Goal: Information Seeking & Learning: Learn about a topic

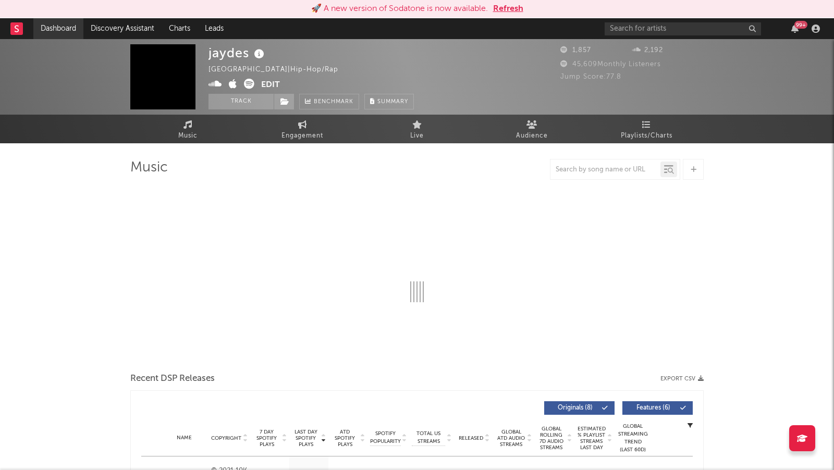
click at [53, 27] on link "Dashboard" at bounding box center [58, 28] width 50 height 21
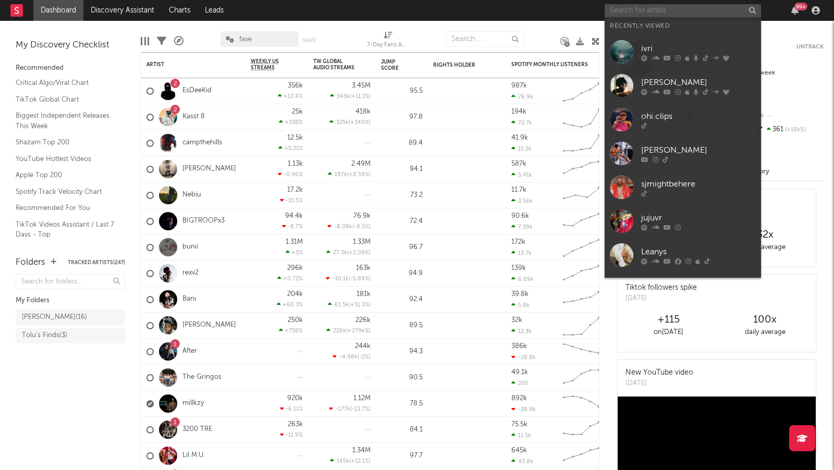
click at [640, 9] on input "text" at bounding box center [683, 10] width 156 height 13
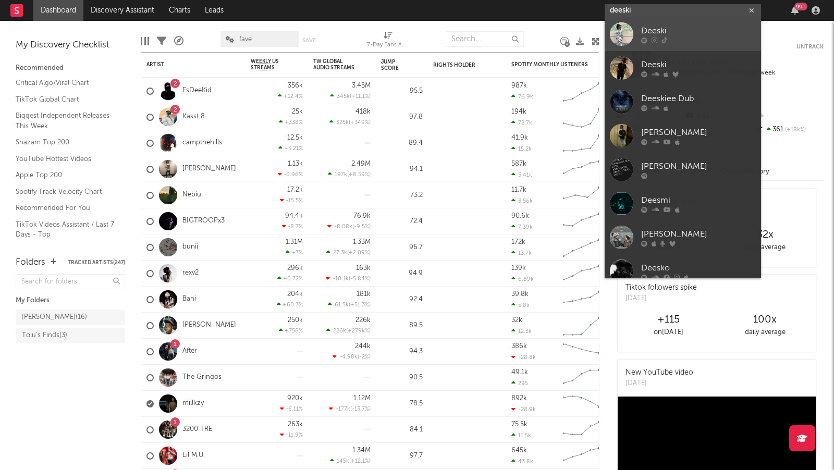
type input "deeski"
click at [706, 28] on div "Deeski" at bounding box center [698, 31] width 115 height 13
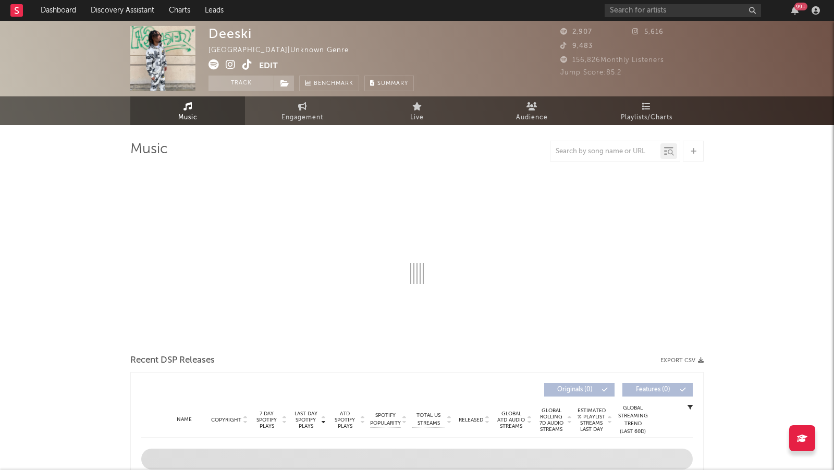
select select "1w"
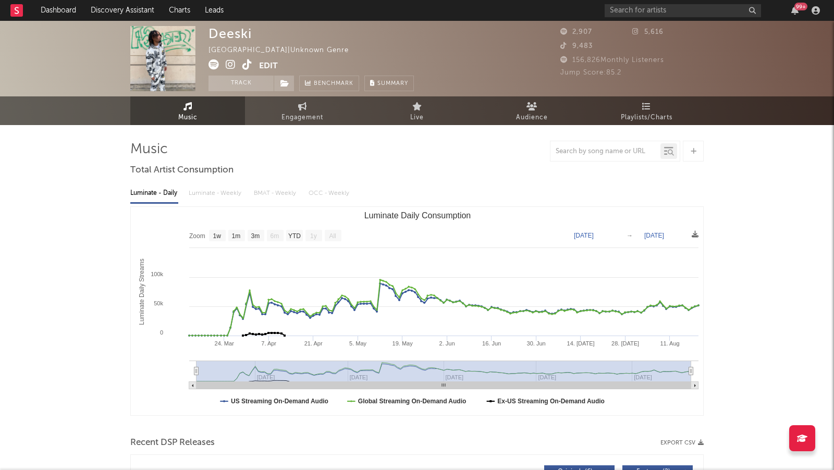
click at [228, 66] on icon at bounding box center [231, 64] width 10 height 10
click at [644, 15] on input "text" at bounding box center [683, 10] width 156 height 13
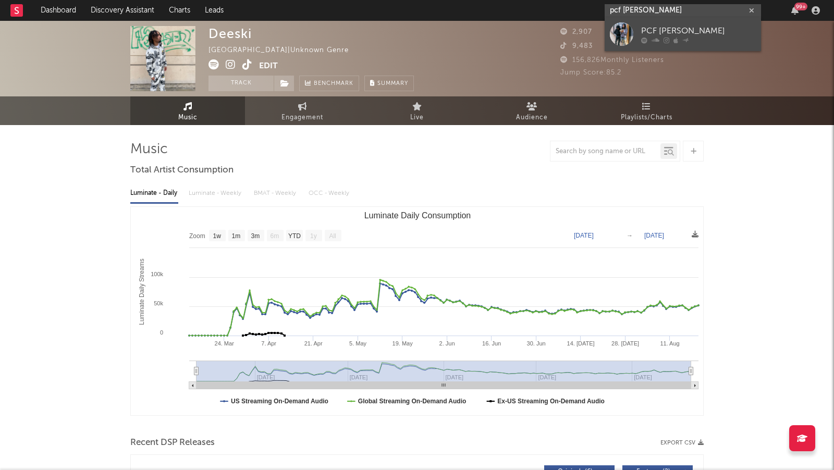
type input "pcf ja"
click at [675, 31] on div "PCF Jaey" at bounding box center [698, 31] width 115 height 13
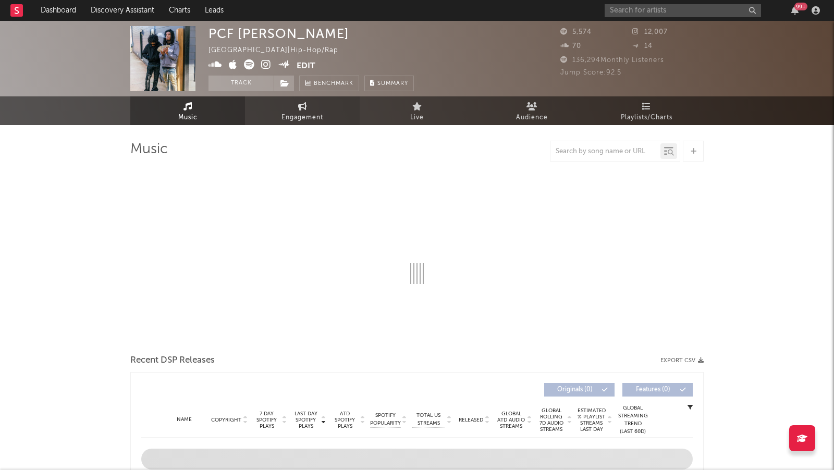
select select "6m"
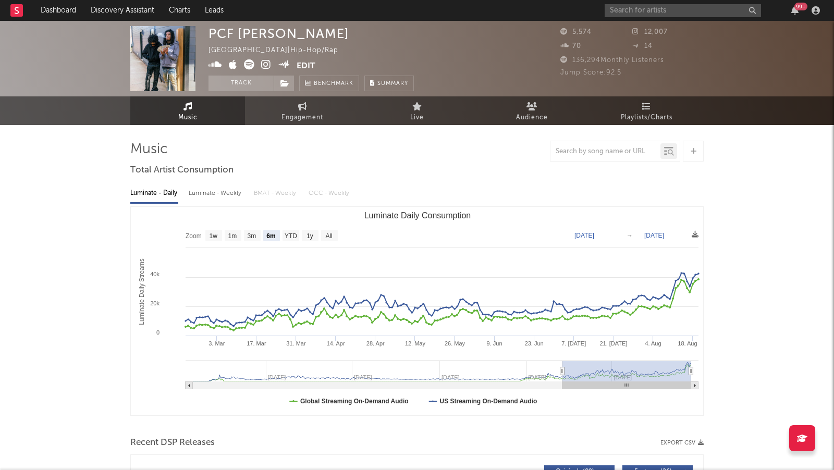
click at [264, 65] on icon at bounding box center [266, 64] width 10 height 10
click at [696, 15] on input "text" at bounding box center [683, 10] width 156 height 13
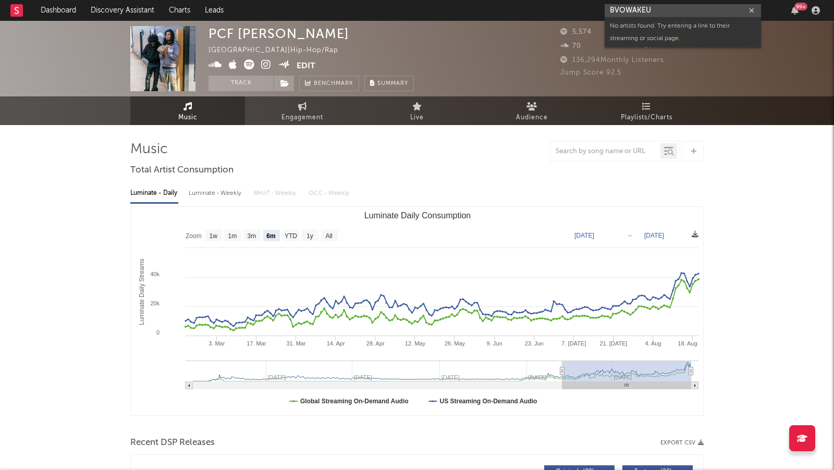
type input "BVOWAKEUP"
click at [691, 12] on input "BVOWAKEUP" at bounding box center [683, 10] width 156 height 13
click at [656, 12] on input "bvowakeup" at bounding box center [683, 10] width 156 height 13
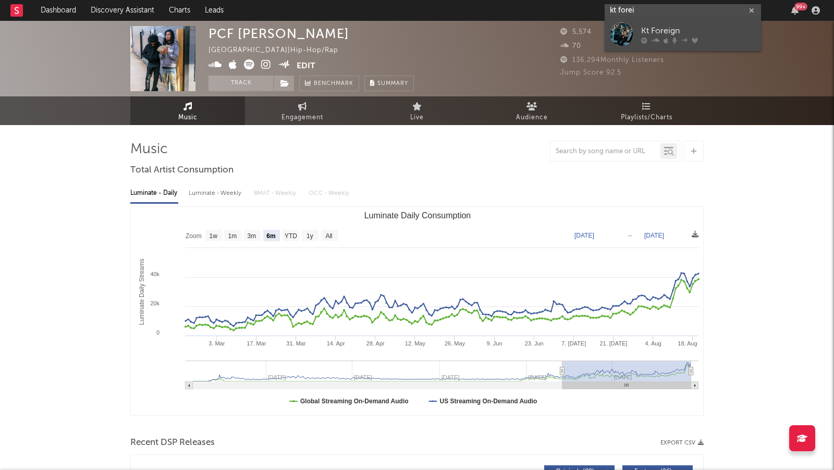
type input "kt forei"
click at [713, 39] on div at bounding box center [698, 41] width 115 height 6
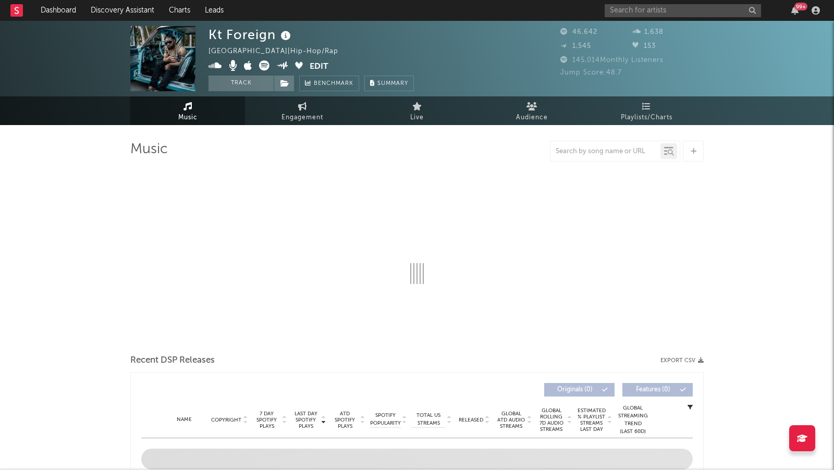
select select "6m"
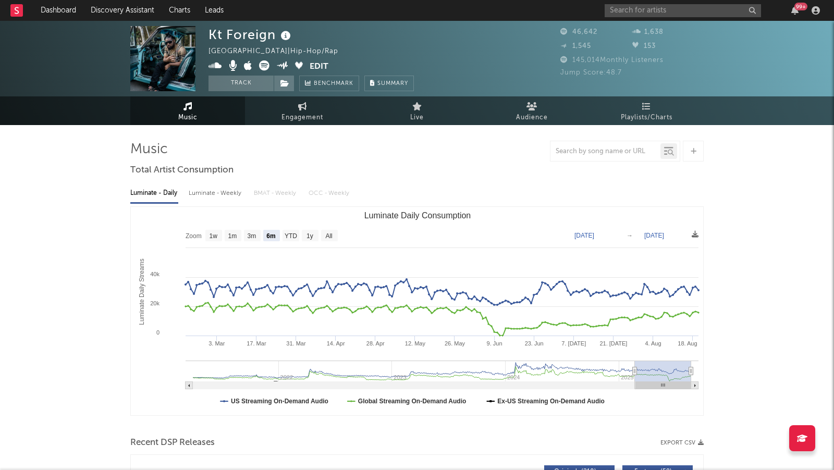
click at [212, 67] on icon at bounding box center [216, 65] width 14 height 10
click at [619, 13] on input "text" at bounding box center [683, 10] width 156 height 13
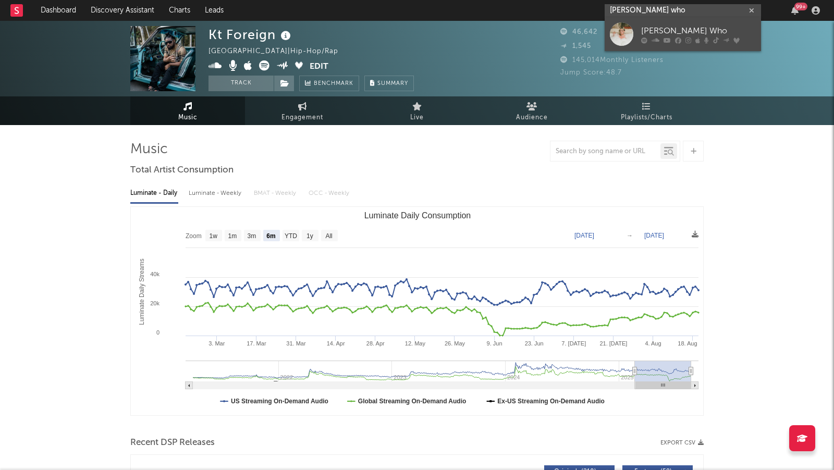
type input "betty who"
click at [686, 27] on div "Betty Who" at bounding box center [698, 31] width 115 height 13
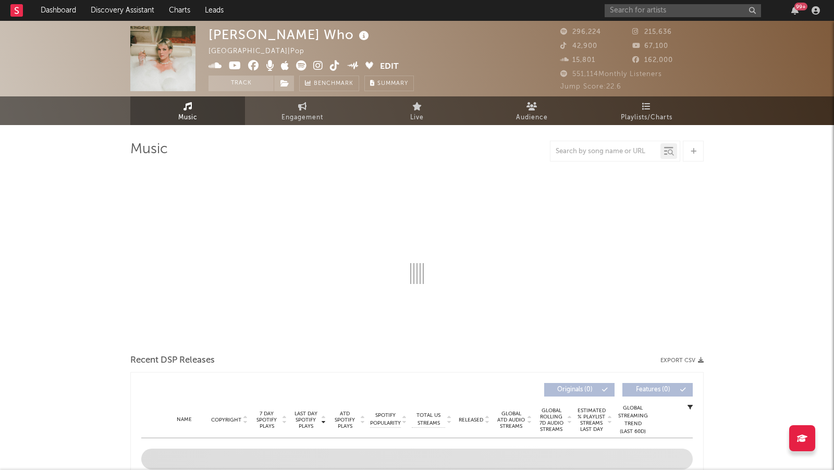
select select "6m"
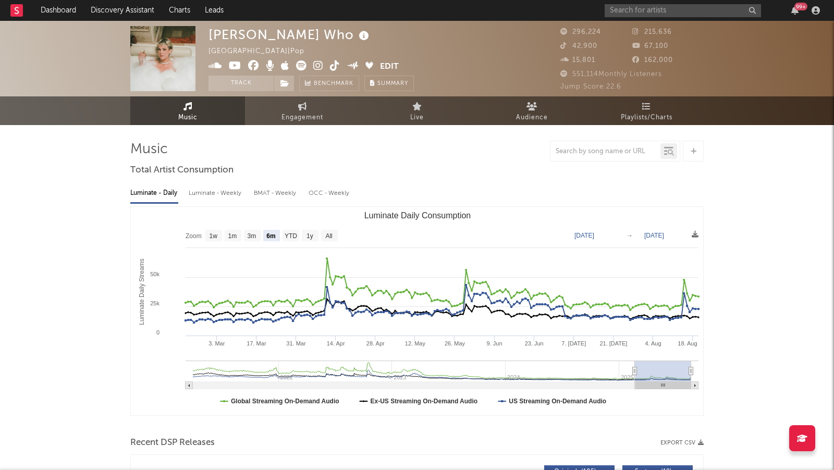
click at [320, 65] on icon at bounding box center [318, 65] width 10 height 10
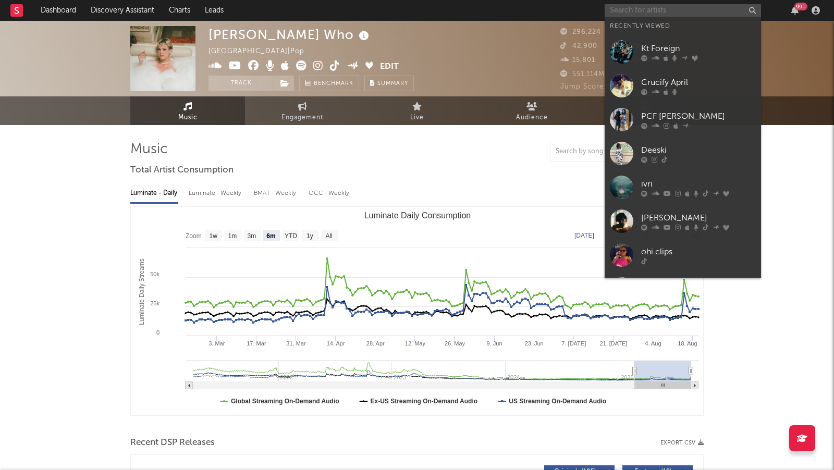
click at [625, 11] on input "text" at bounding box center [683, 10] width 156 height 13
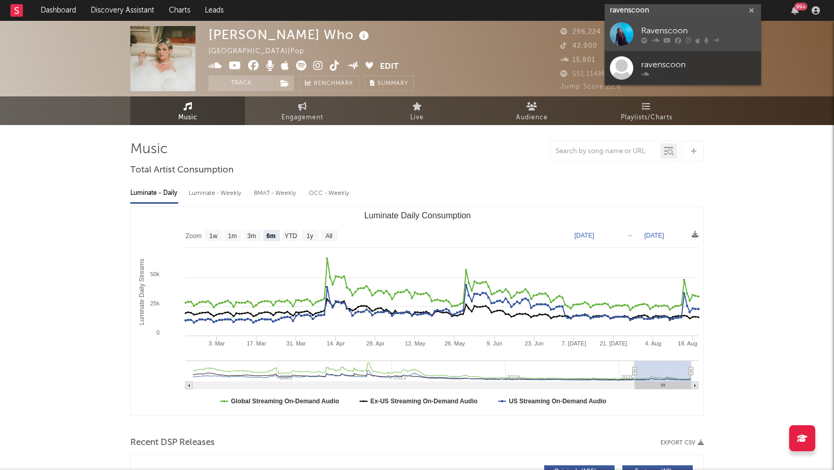
type input "ravenscoon"
click at [711, 28] on div "Ravenscoon" at bounding box center [698, 31] width 115 height 13
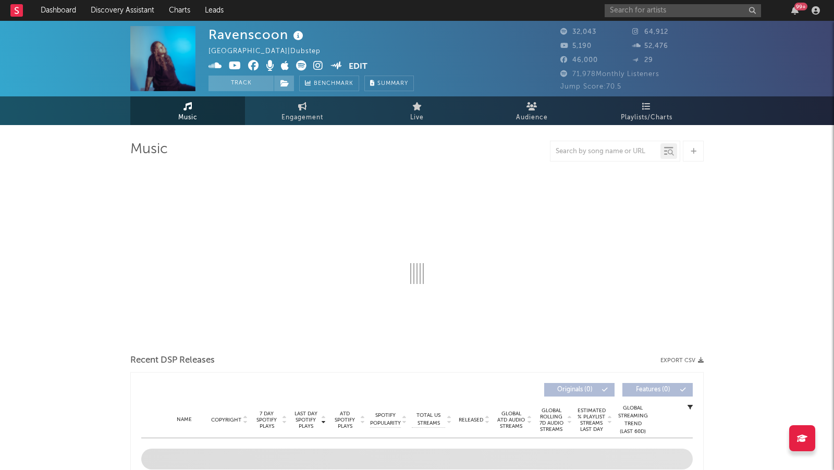
select select "6m"
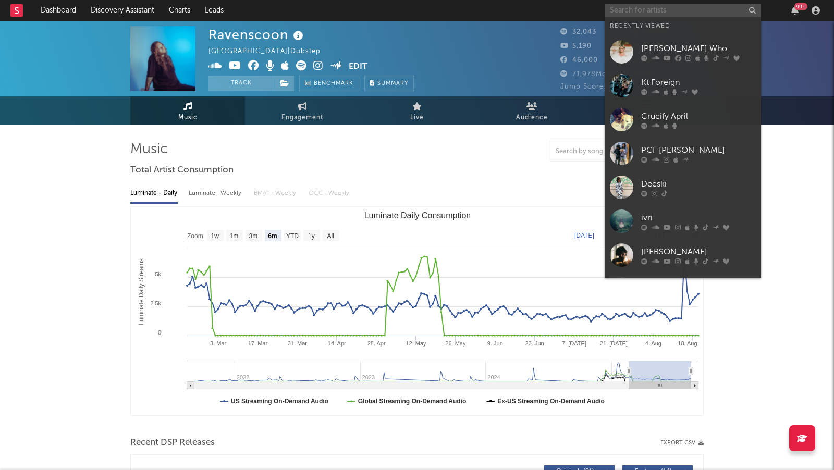
click at [645, 11] on input "text" at bounding box center [683, 10] width 156 height 13
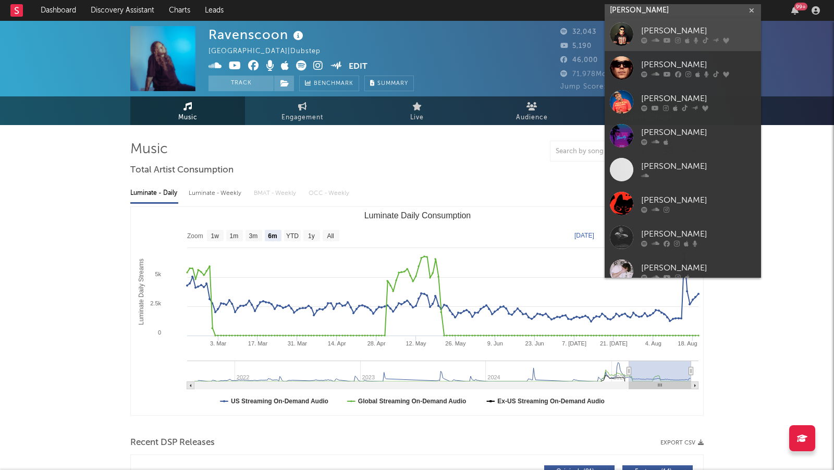
type input "karri"
click at [694, 38] on icon at bounding box center [696, 41] width 5 height 6
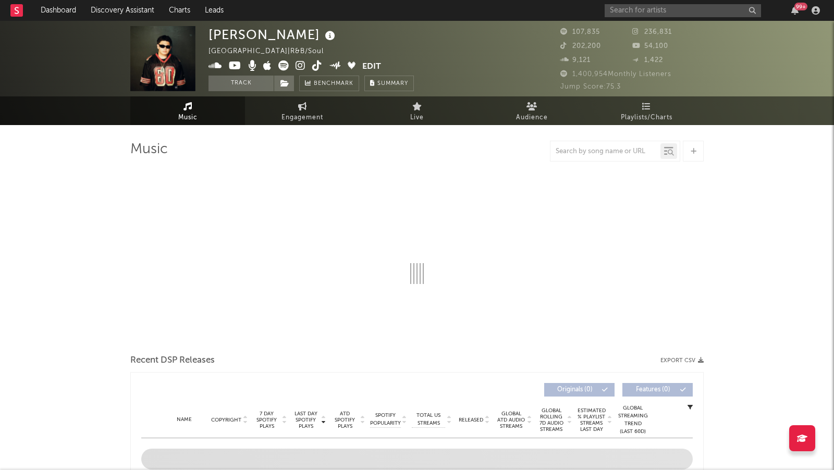
select select "6m"
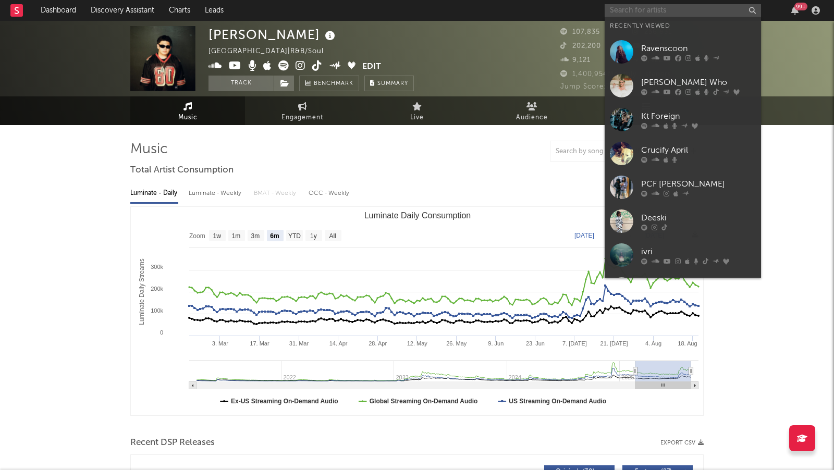
click at [612, 7] on input "text" at bounding box center [683, 10] width 156 height 13
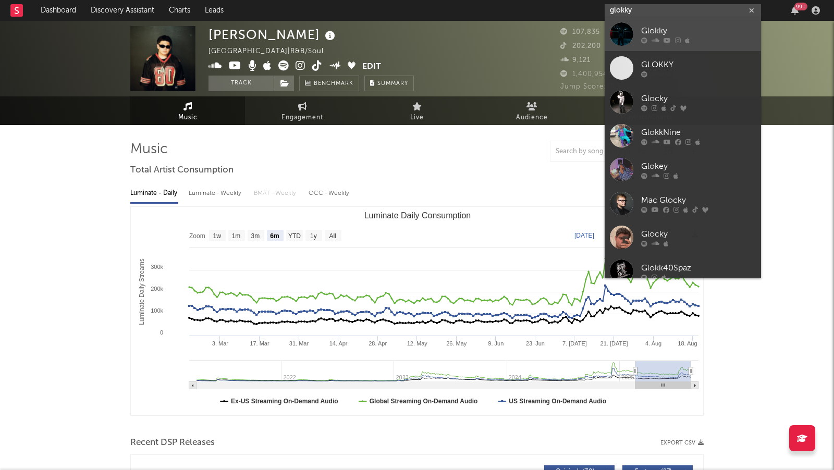
type input "glokky"
click at [701, 34] on div "Glokky" at bounding box center [698, 31] width 115 height 13
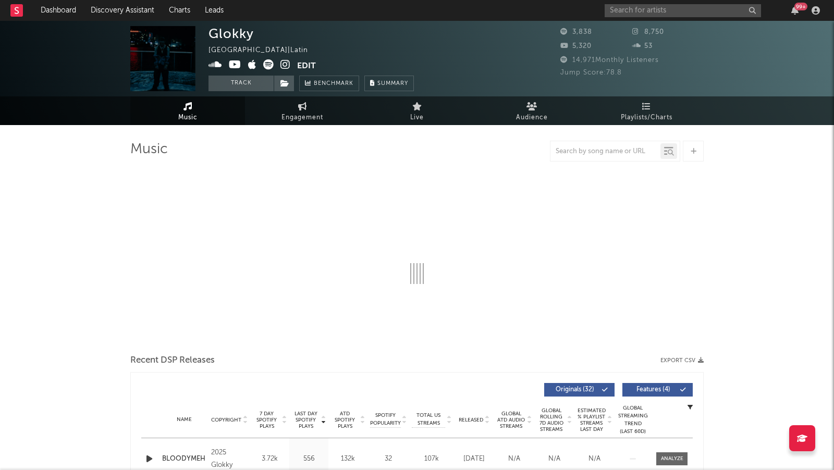
select select "6m"
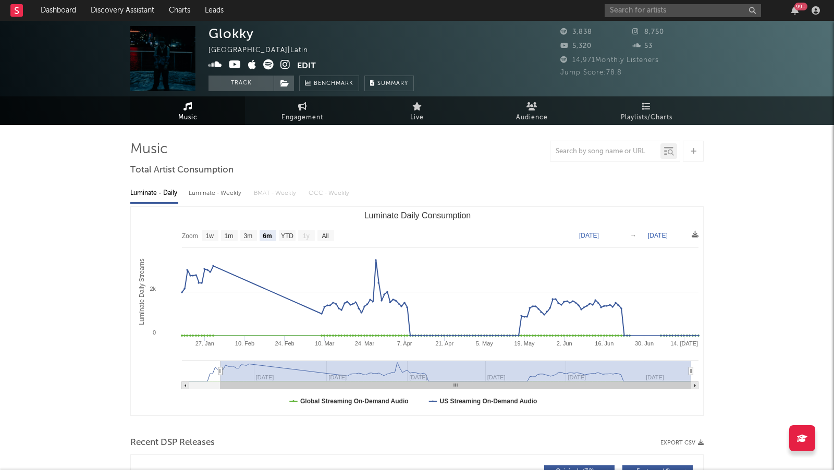
click at [281, 66] on icon at bounding box center [285, 64] width 10 height 10
click at [624, 13] on input "text" at bounding box center [683, 10] width 156 height 13
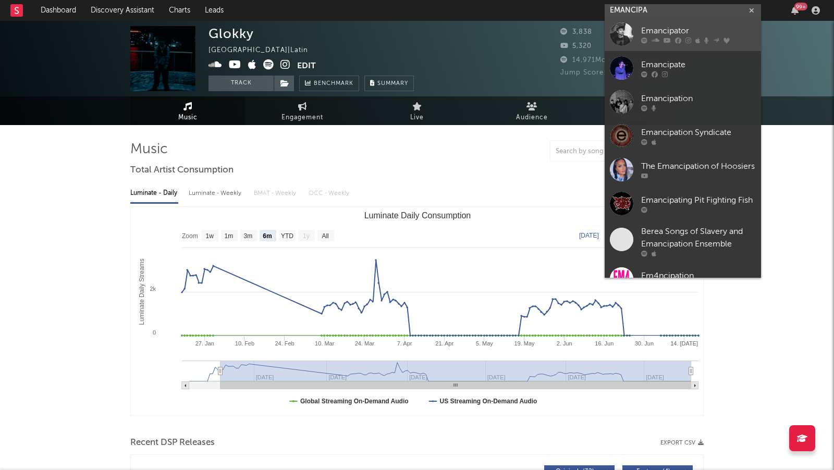
type input "EMANCIPA"
click at [704, 27] on div "Emancipator" at bounding box center [698, 31] width 115 height 13
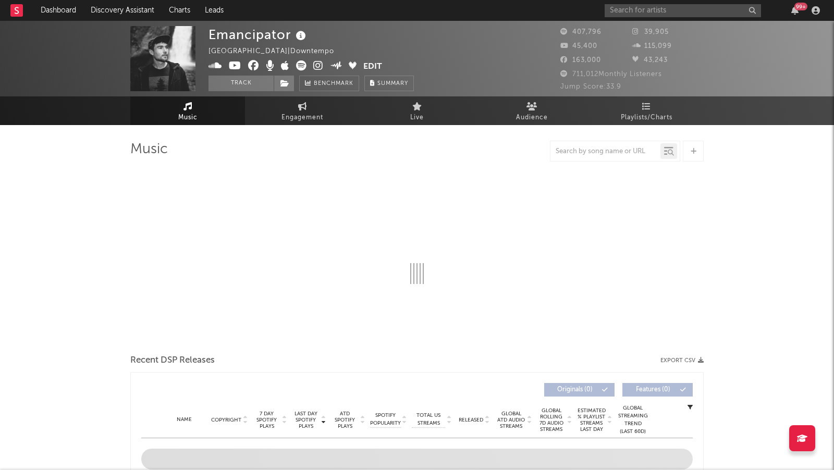
select select "6m"
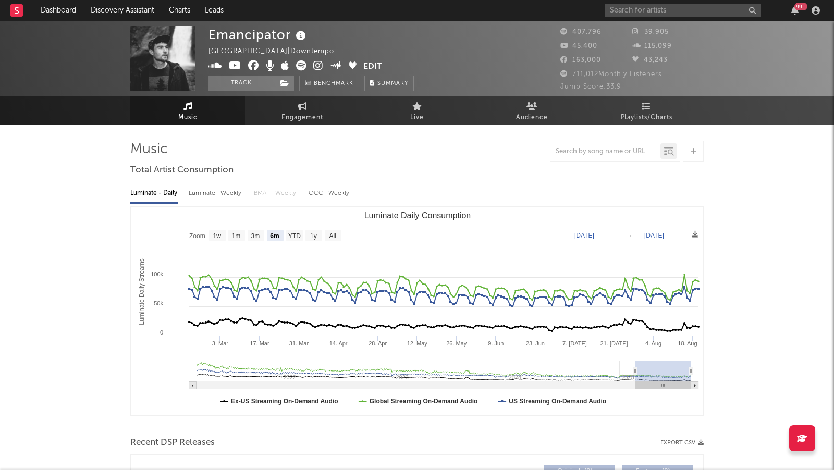
click at [320, 67] on icon at bounding box center [318, 65] width 10 height 10
click at [633, 8] on input "text" at bounding box center [683, 10] width 156 height 13
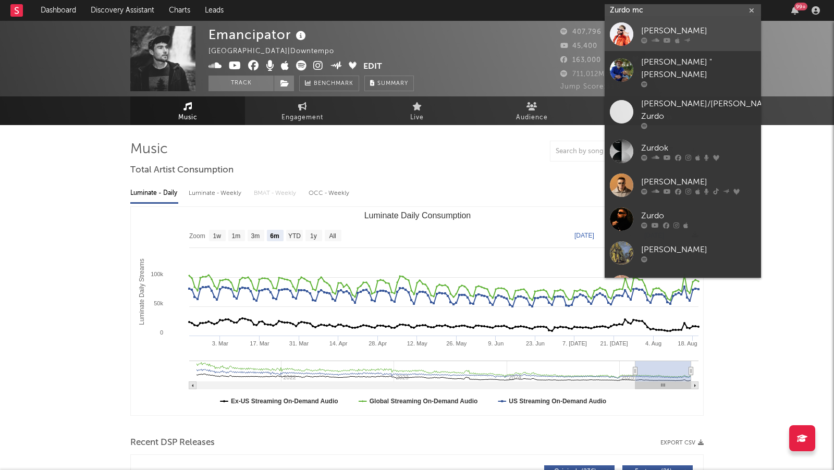
type input "Zurdo mc"
click at [694, 32] on div "Zurdo Mc" at bounding box center [698, 31] width 115 height 13
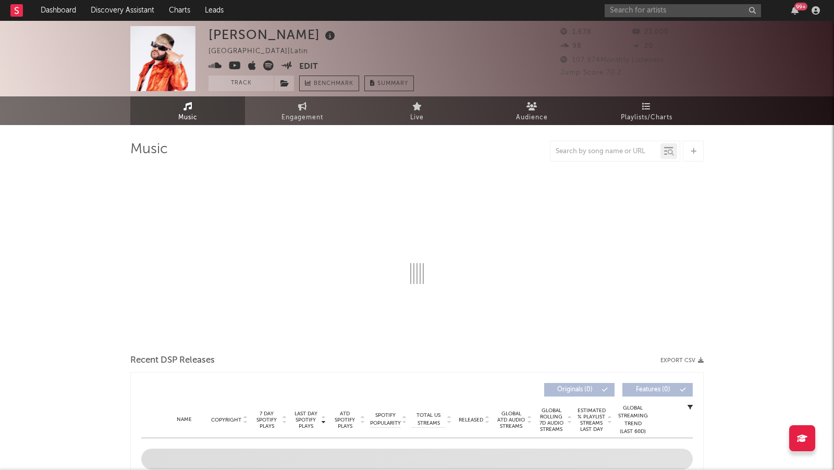
select select "6m"
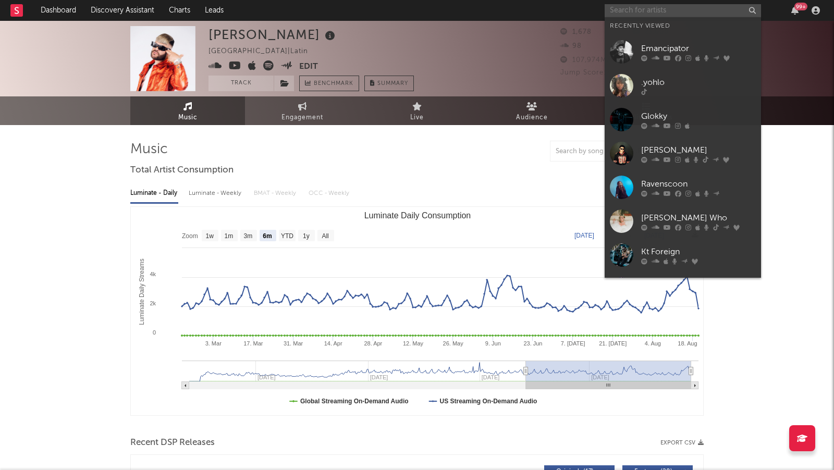
click at [688, 12] on input "text" at bounding box center [683, 10] width 156 height 13
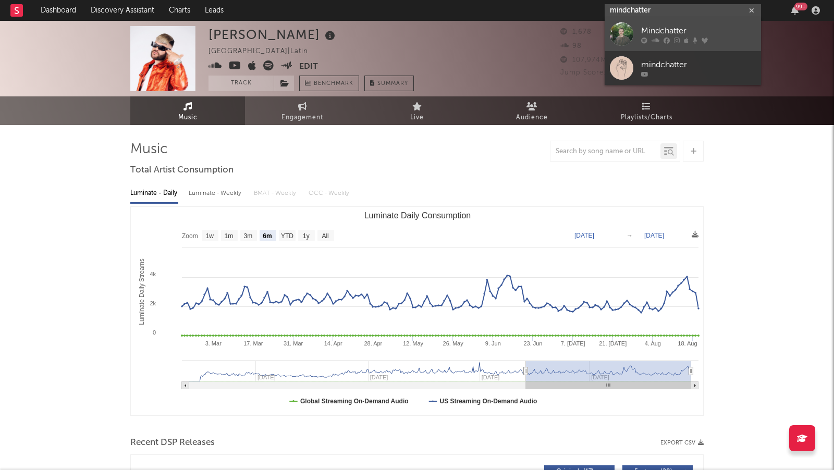
type input "mindchatter"
click at [720, 30] on div "Mindchatter" at bounding box center [698, 31] width 115 height 13
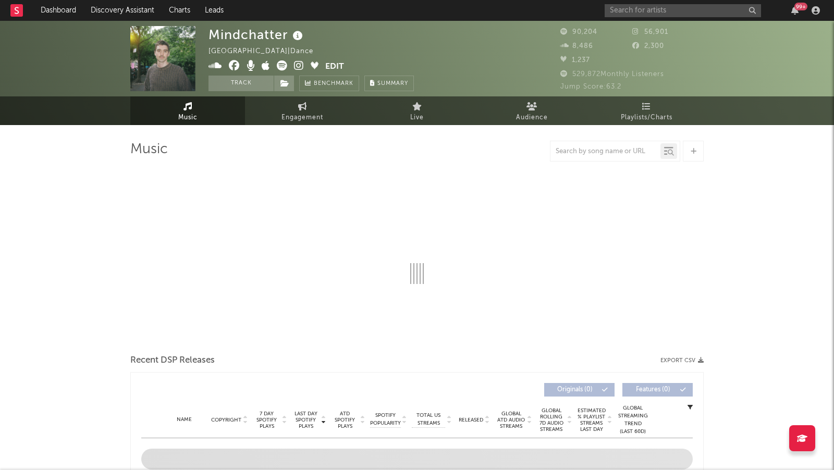
select select "6m"
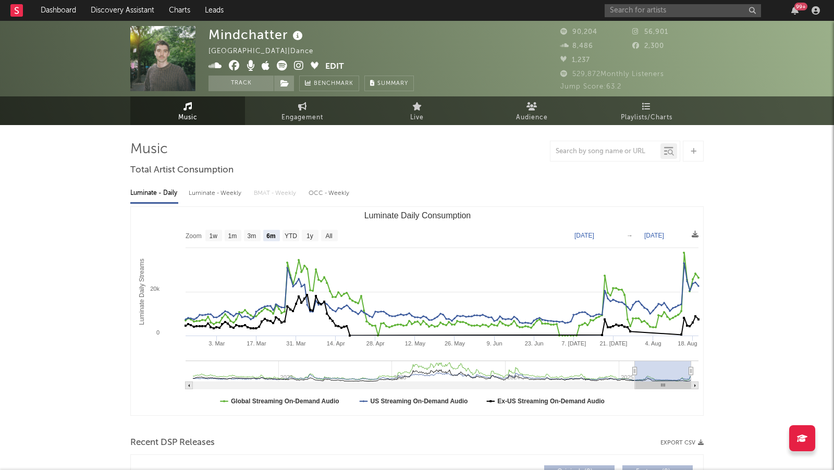
click at [301, 63] on icon at bounding box center [299, 65] width 10 height 10
click at [626, 13] on input "text" at bounding box center [683, 10] width 156 height 13
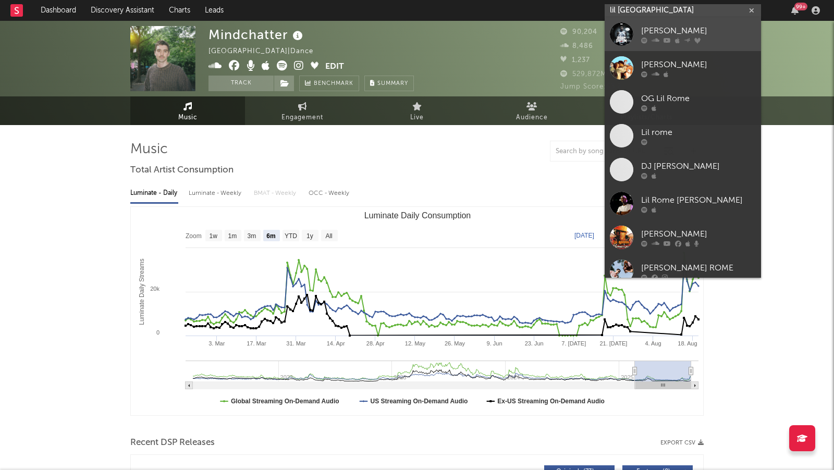
type input "lil rome"
click at [718, 46] on link "Lil Rome" at bounding box center [683, 34] width 156 height 34
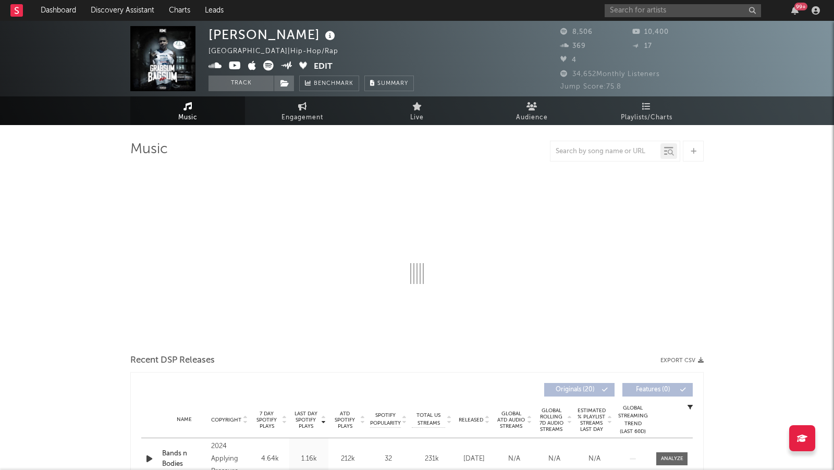
select select "6m"
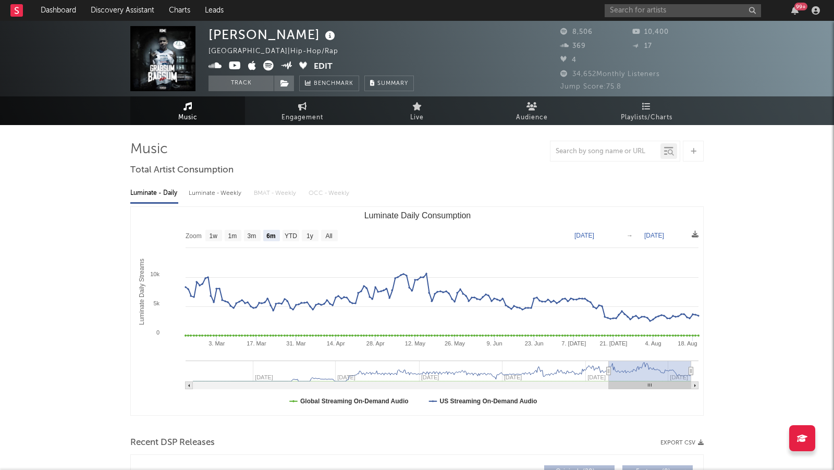
click at [234, 63] on icon at bounding box center [235, 65] width 13 height 10
click at [625, 12] on input "text" at bounding box center [683, 10] width 156 height 13
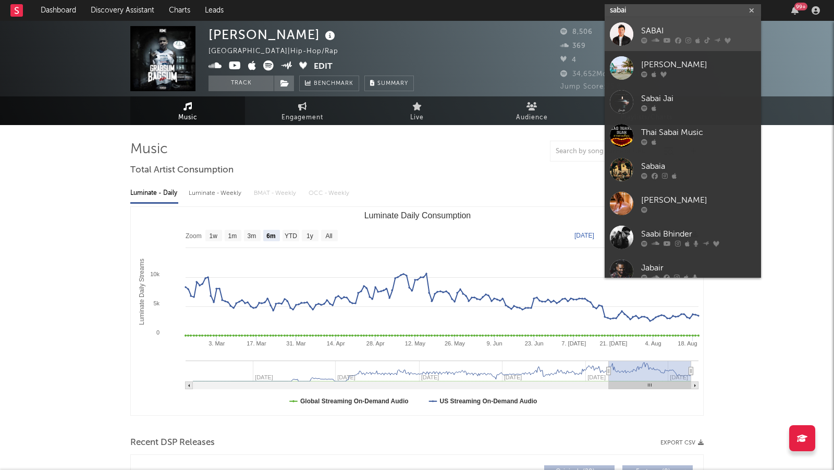
type input "sabai"
click at [725, 35] on div "SABAI" at bounding box center [698, 31] width 115 height 13
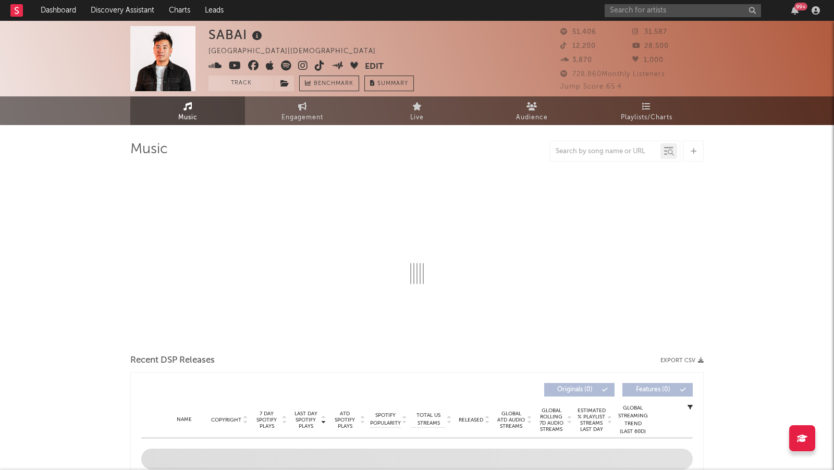
select select "6m"
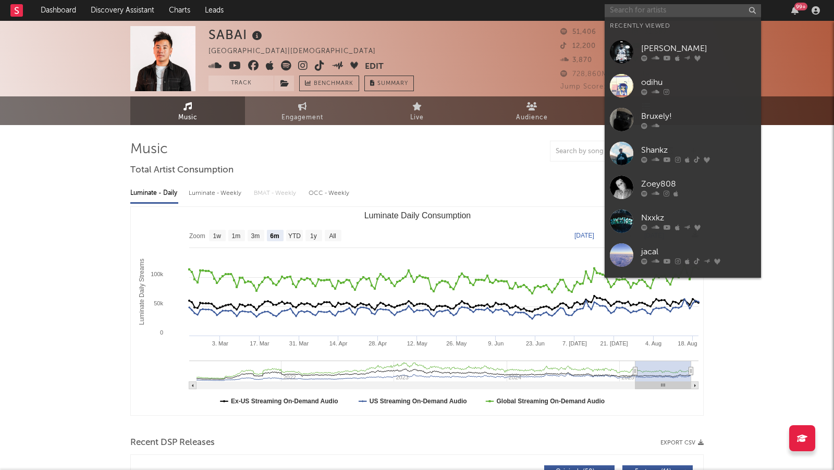
click at [640, 8] on input "text" at bounding box center [683, 10] width 156 height 13
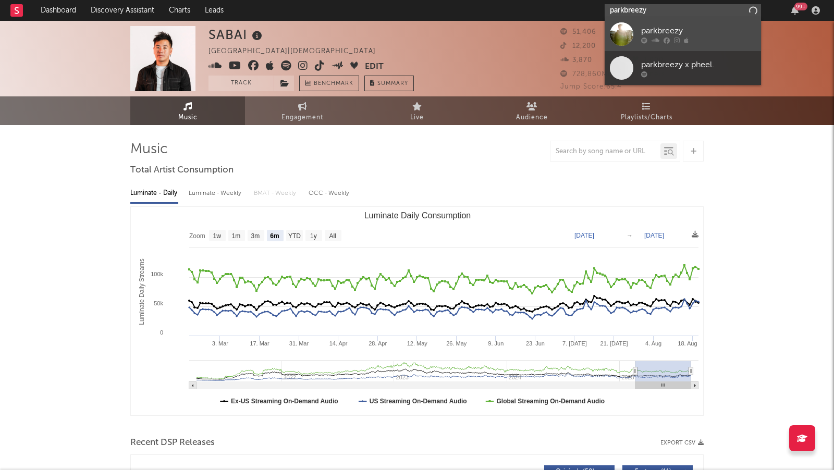
type input "parkbreezy"
click at [715, 43] on div at bounding box center [698, 41] width 115 height 6
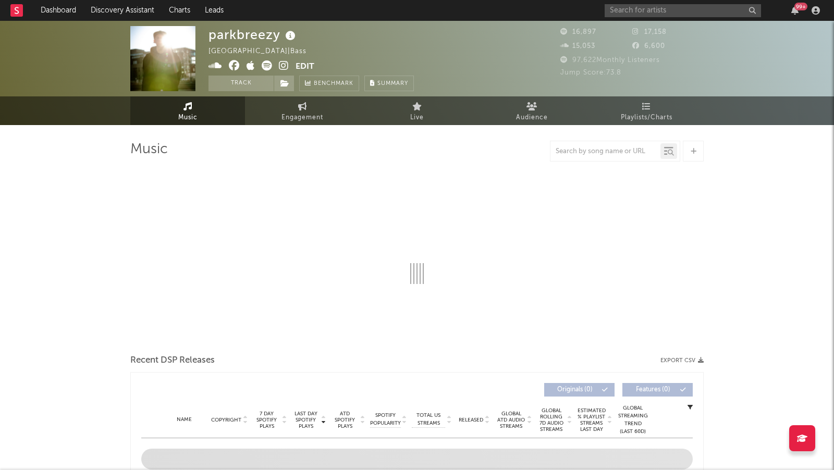
select select "6m"
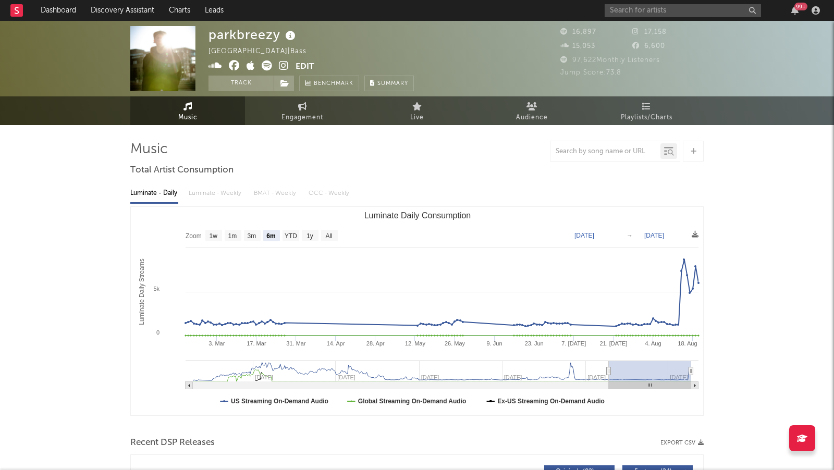
click at [282, 65] on icon at bounding box center [284, 65] width 10 height 10
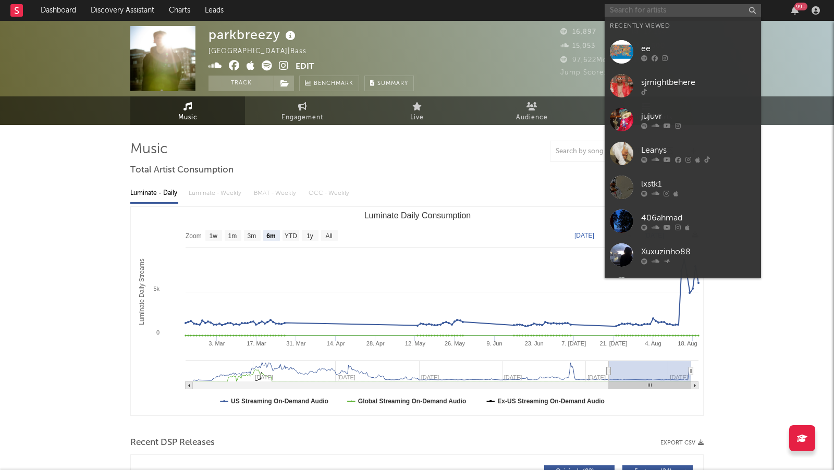
click at [665, 9] on input "text" at bounding box center [683, 10] width 156 height 13
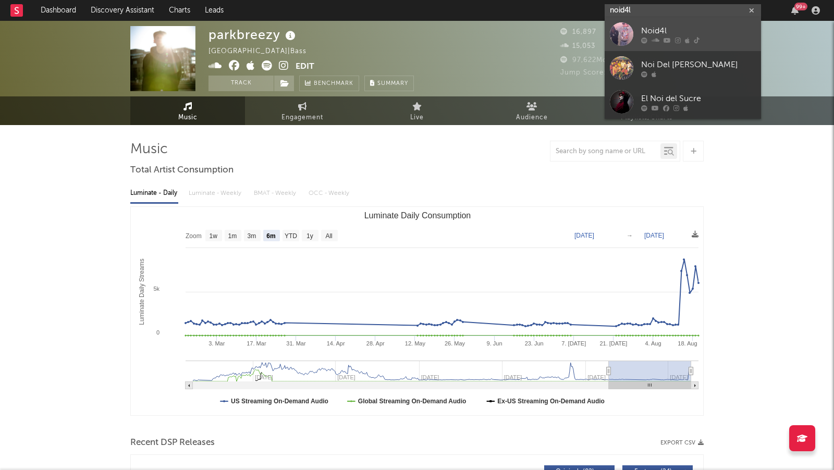
type input "noid4l"
click at [702, 27] on div "Noid4l" at bounding box center [698, 31] width 115 height 13
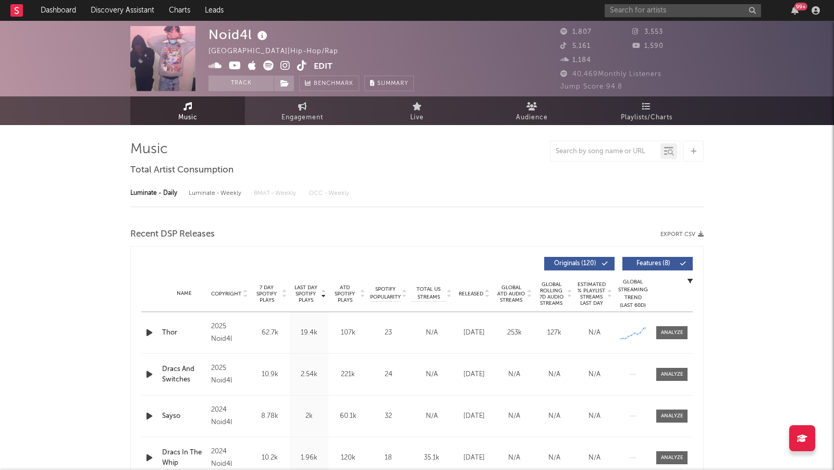
select select "6m"
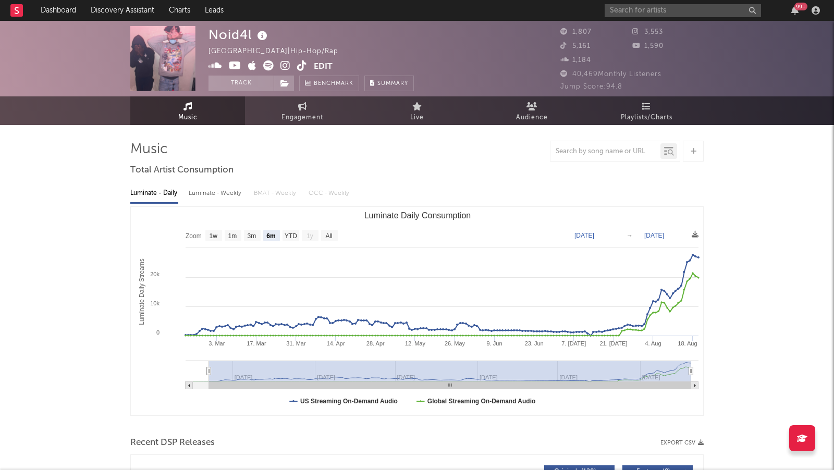
click at [283, 64] on icon at bounding box center [285, 65] width 10 height 10
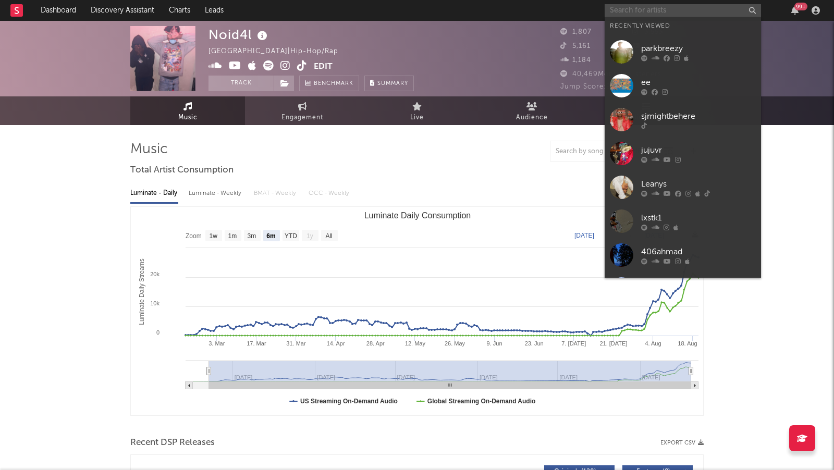
click at [633, 14] on input "text" at bounding box center [683, 10] width 156 height 13
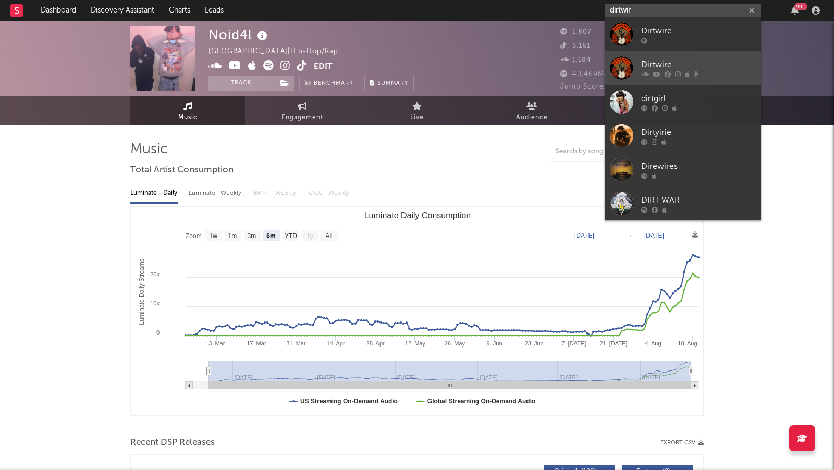
type input "dirtwir"
click at [712, 71] on div "Dirtwire" at bounding box center [698, 65] width 115 height 13
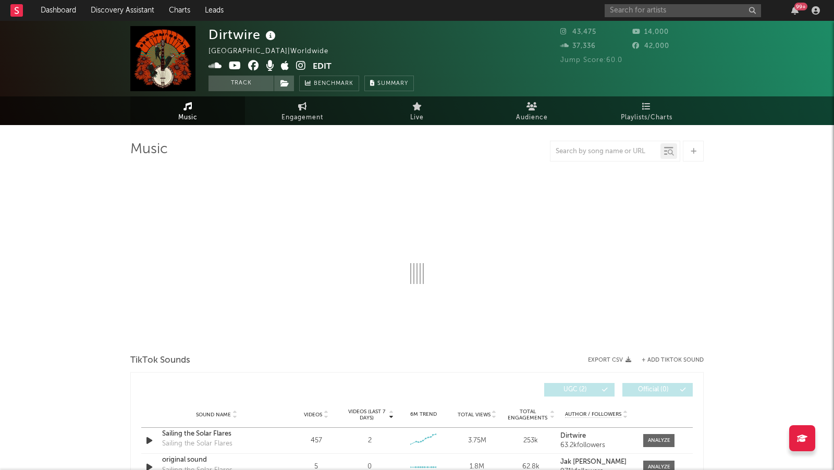
select select "1w"
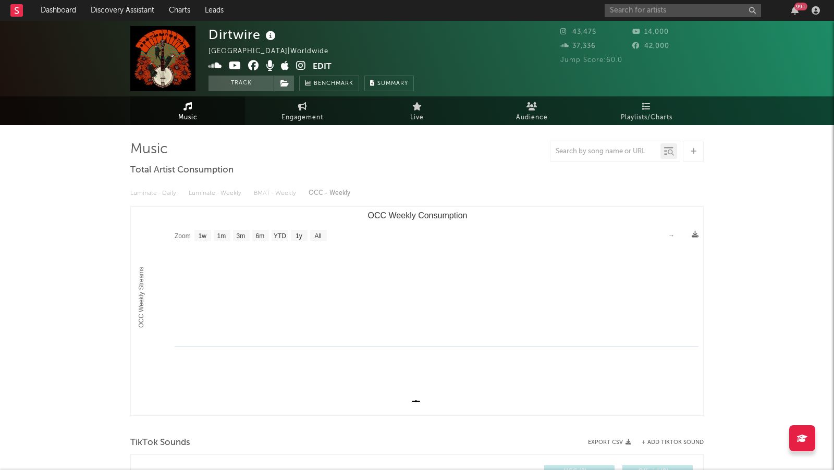
click at [297, 63] on icon at bounding box center [301, 65] width 10 height 10
click at [629, 14] on input "text" at bounding box center [683, 10] width 156 height 13
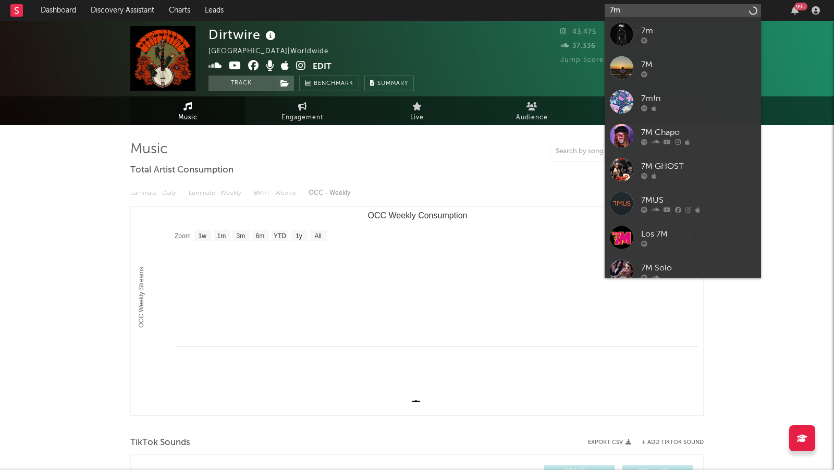
type input "7"
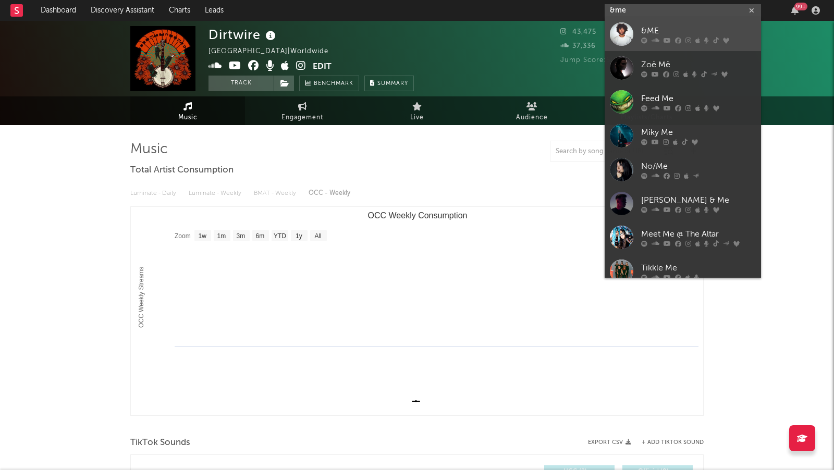
type input "&me"
click at [725, 33] on div "&ME" at bounding box center [698, 31] width 115 height 13
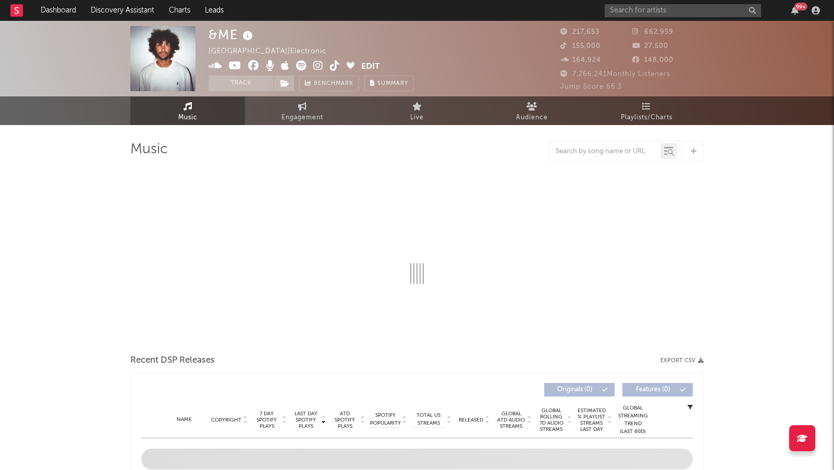
select select "6m"
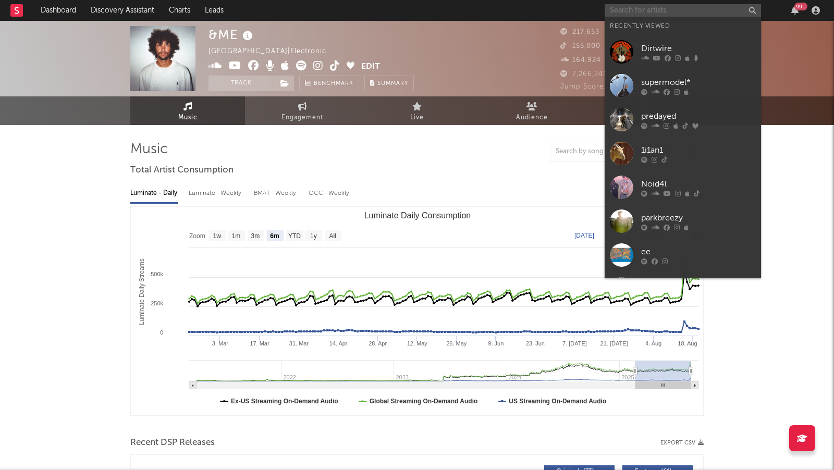
click at [656, 11] on input "text" at bounding box center [683, 10] width 156 height 13
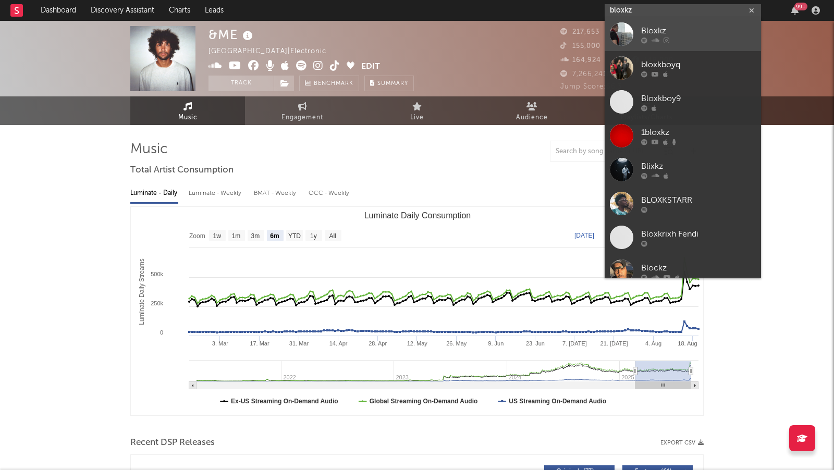
type input "bloxkz"
click at [698, 32] on div "Bloxkz" at bounding box center [698, 31] width 115 height 13
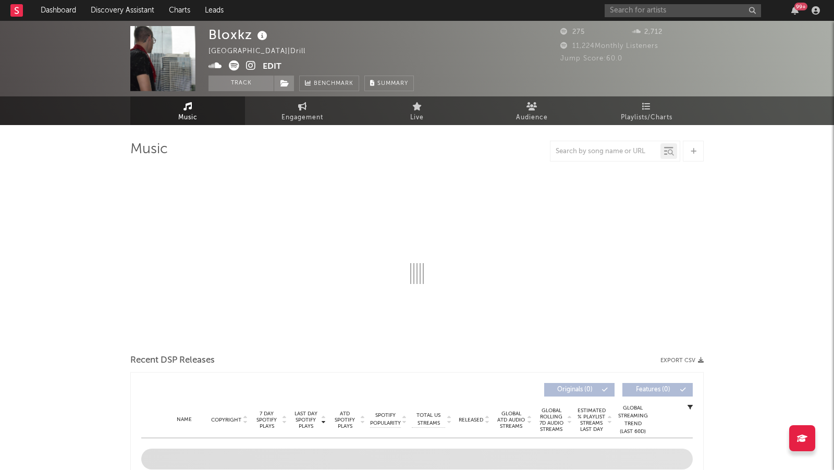
select select "1w"
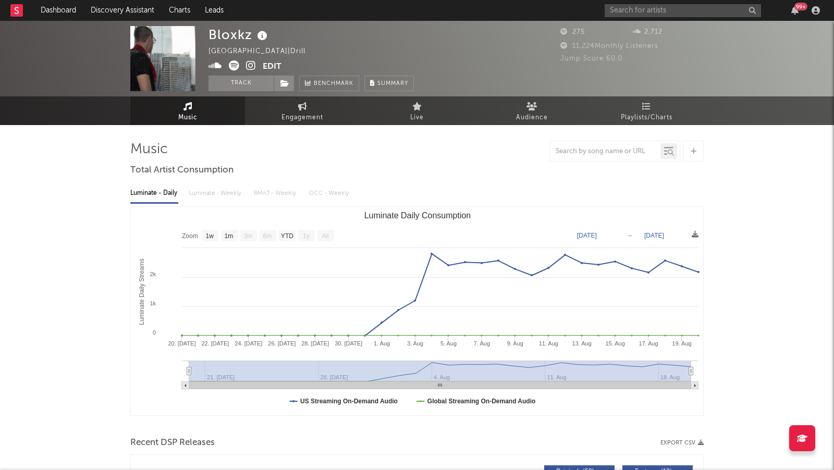
click at [249, 68] on icon at bounding box center [251, 65] width 10 height 10
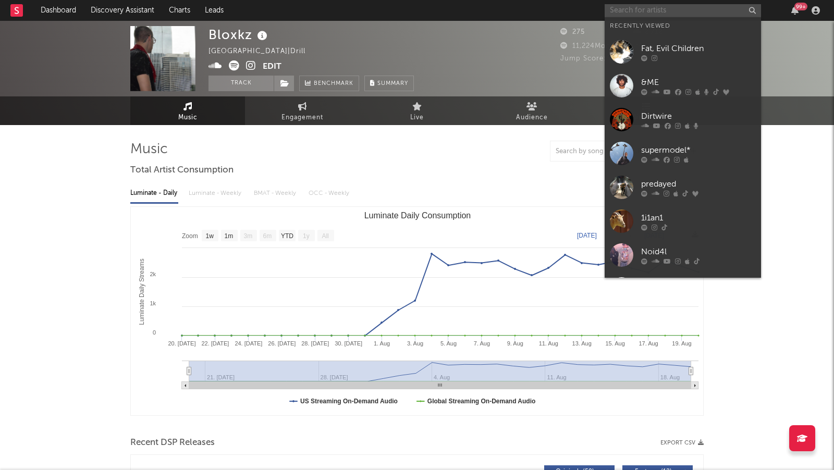
click at [642, 6] on input "text" at bounding box center [683, 10] width 156 height 13
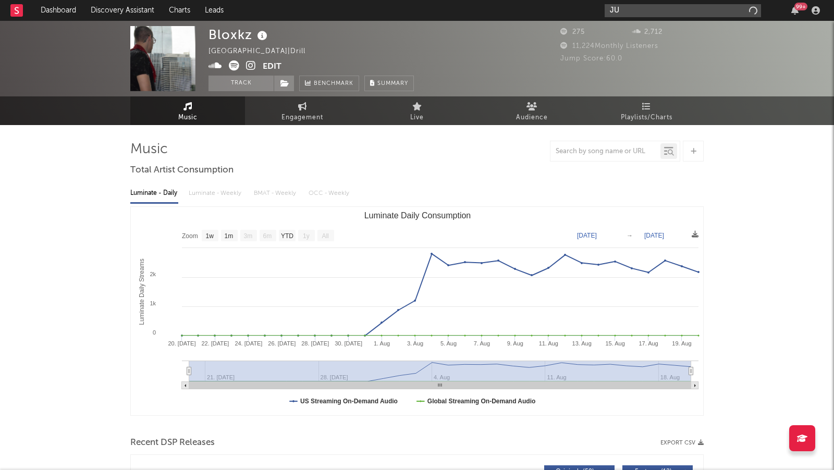
type input "J"
click at [646, 10] on input "justin zayr" at bounding box center [683, 10] width 156 height 13
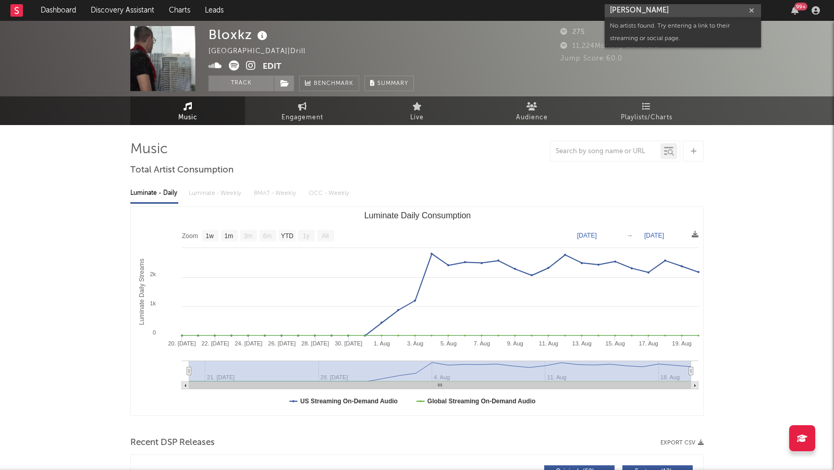
click at [646, 10] on input "justin zayr" at bounding box center [683, 10] width 156 height 13
click at [631, 9] on input "razor burn" at bounding box center [683, 10] width 156 height 13
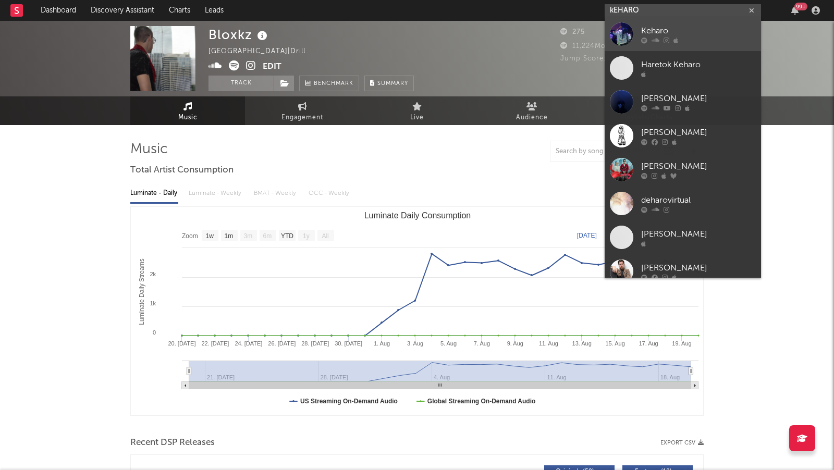
type input "kEHARO"
click at [706, 27] on div "Keharo" at bounding box center [698, 31] width 115 height 13
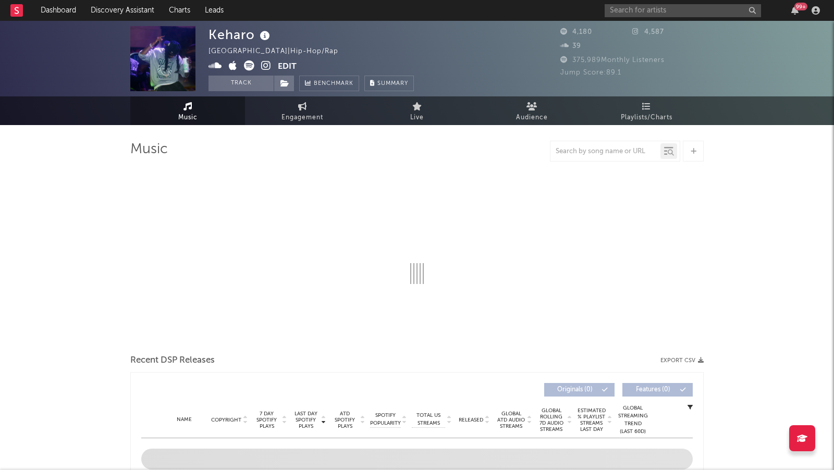
select select "6m"
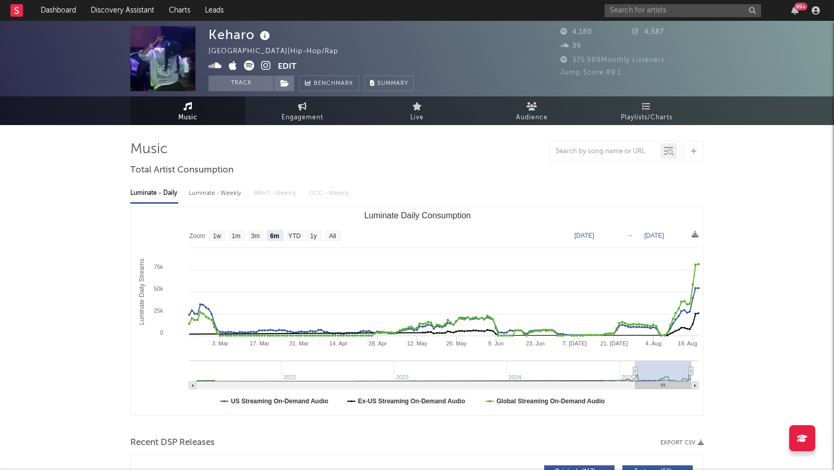
click at [262, 64] on icon at bounding box center [266, 65] width 10 height 10
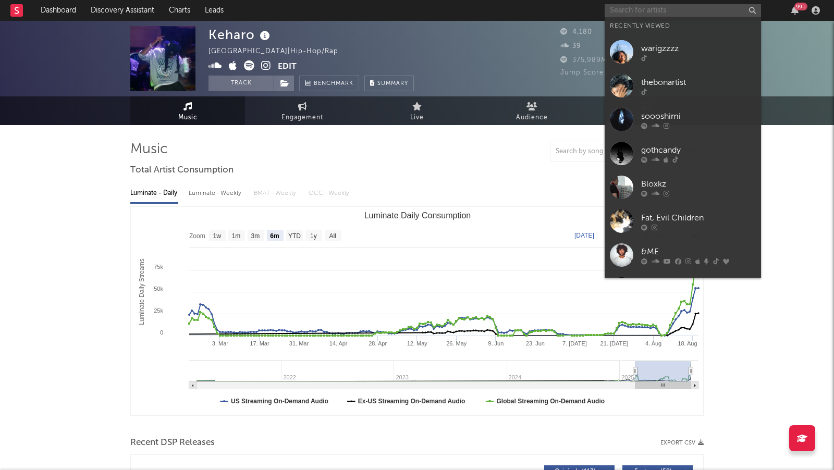
click at [644, 13] on input "text" at bounding box center [683, 10] width 156 height 13
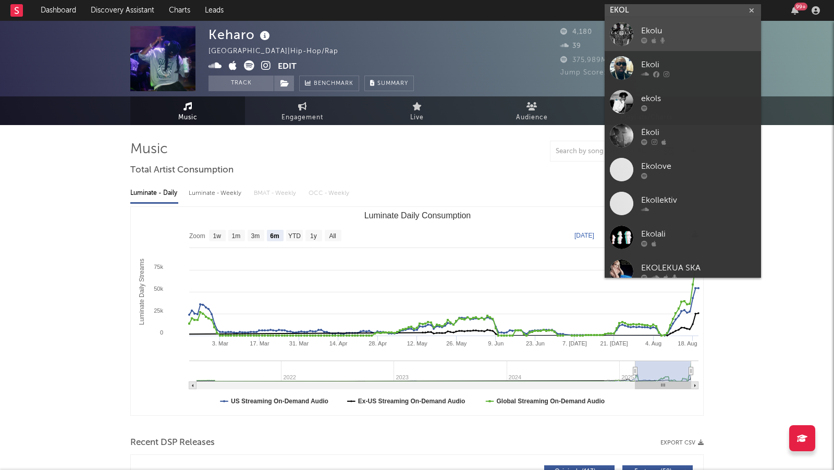
type input "EKOL"
click at [712, 38] on div at bounding box center [698, 41] width 115 height 6
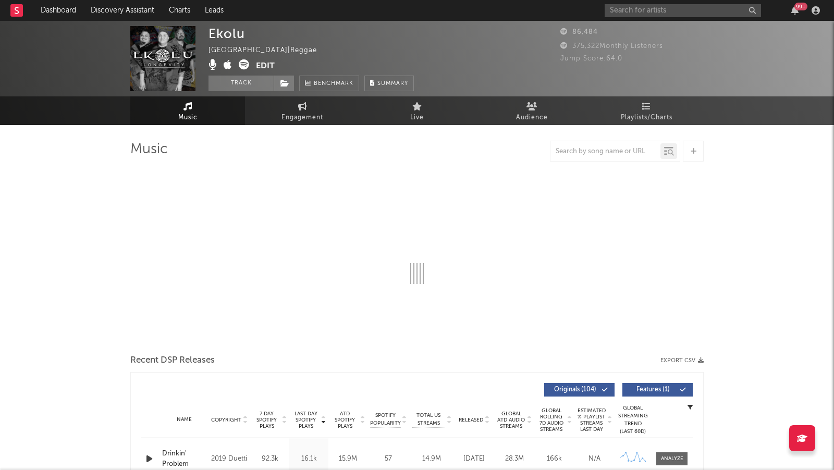
select select "6m"
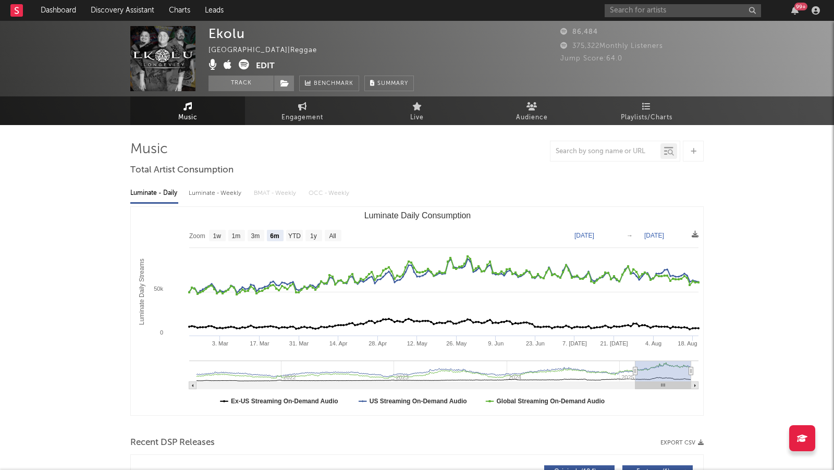
select select "6m"
click at [116, 7] on link "Discovery Assistant" at bounding box center [122, 10] width 78 height 21
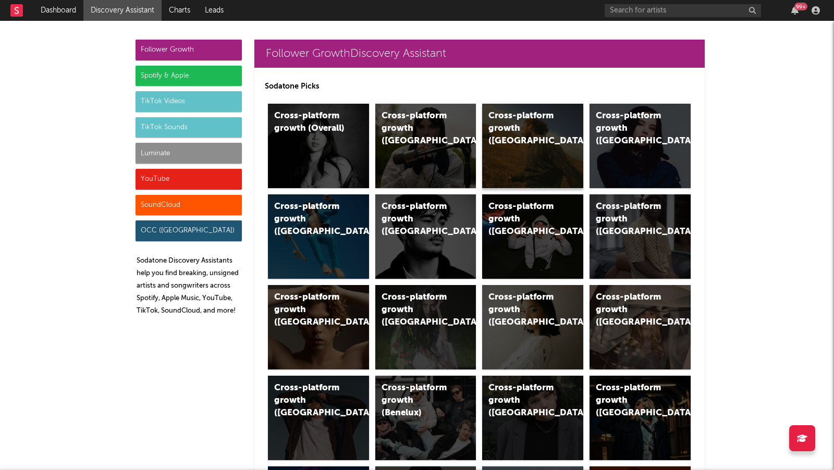
click at [513, 139] on div "Cross-platform growth (US)" at bounding box center [532, 146] width 101 height 84
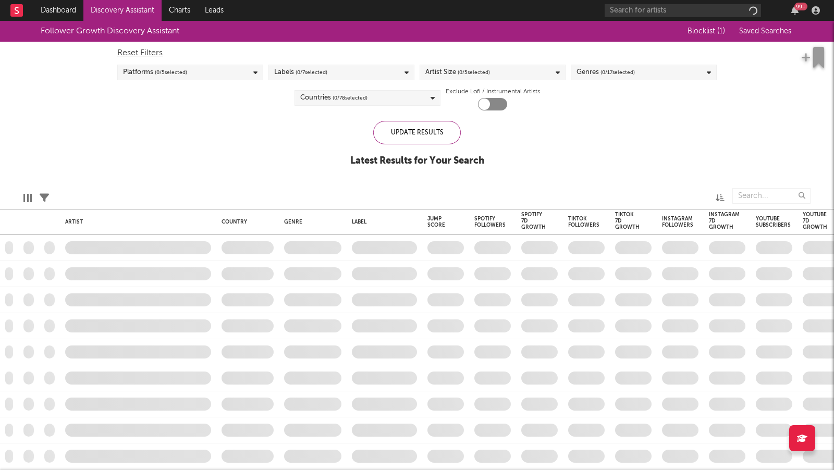
checkbox input "true"
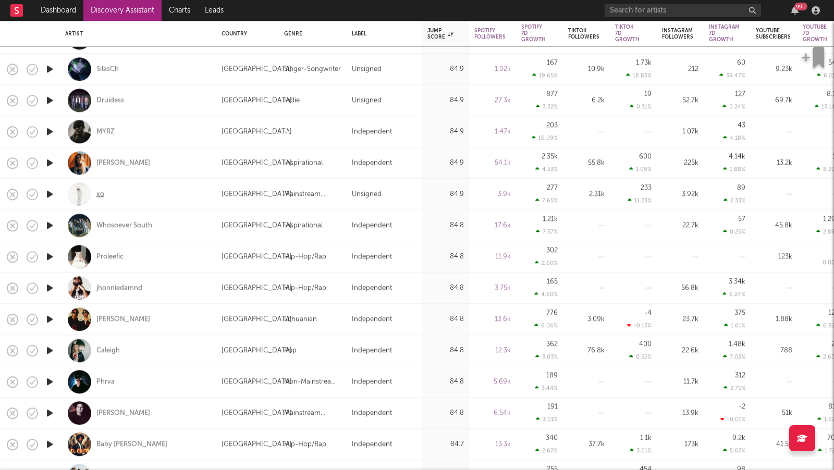
click at [102, 194] on div "xo" at bounding box center [100, 194] width 8 height 9
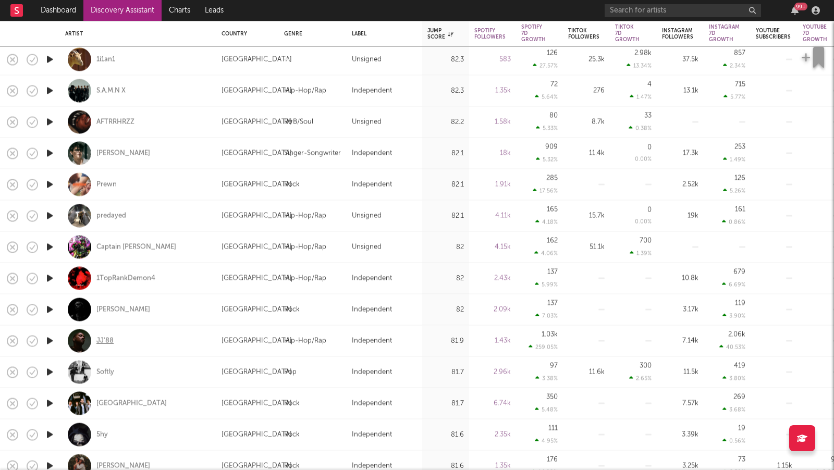
click at [108, 339] on div "JJ'88" at bounding box center [104, 340] width 17 height 9
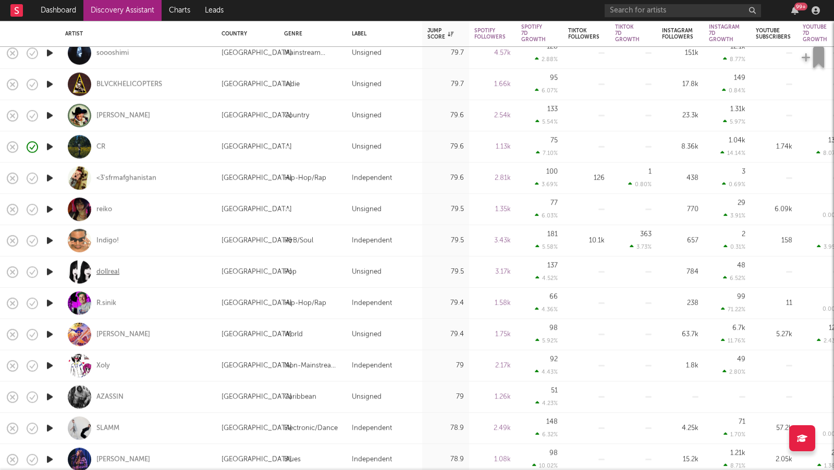
click at [109, 272] on div "dollreal" at bounding box center [107, 271] width 23 height 9
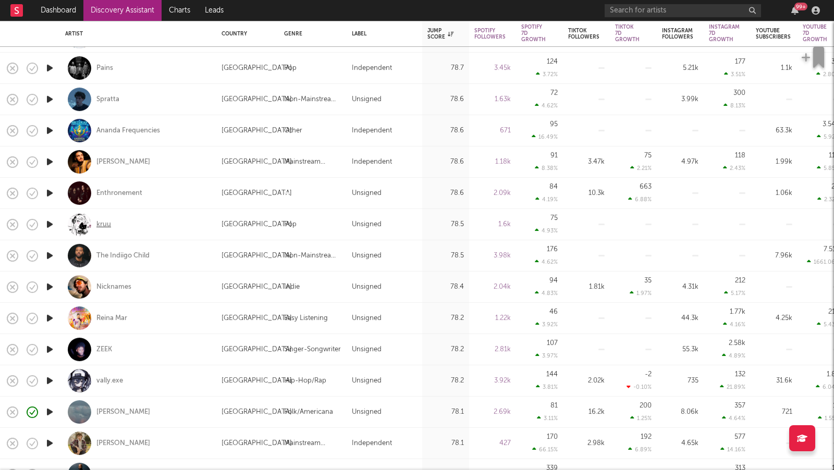
click at [100, 225] on div "kruu" at bounding box center [103, 224] width 15 height 9
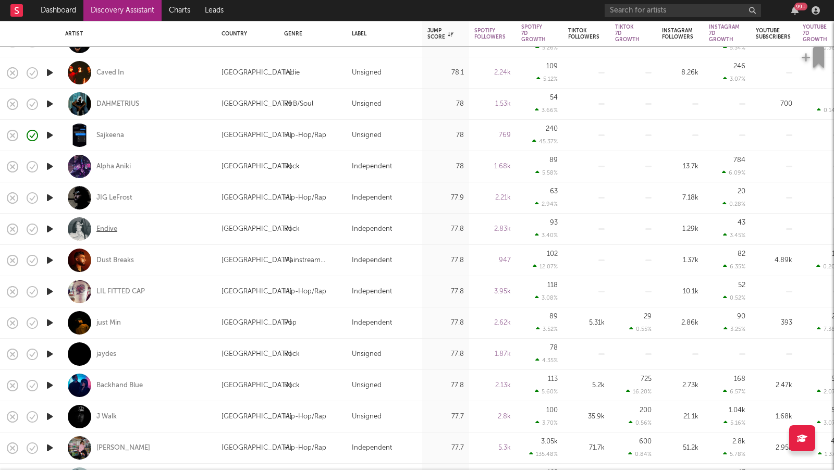
click at [97, 226] on div "Endive" at bounding box center [106, 229] width 21 height 9
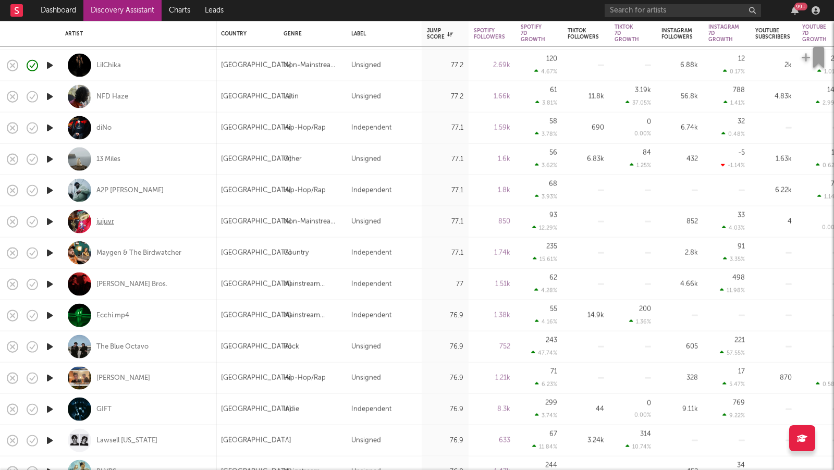
click at [100, 221] on div "jujuvr" at bounding box center [105, 221] width 18 height 9
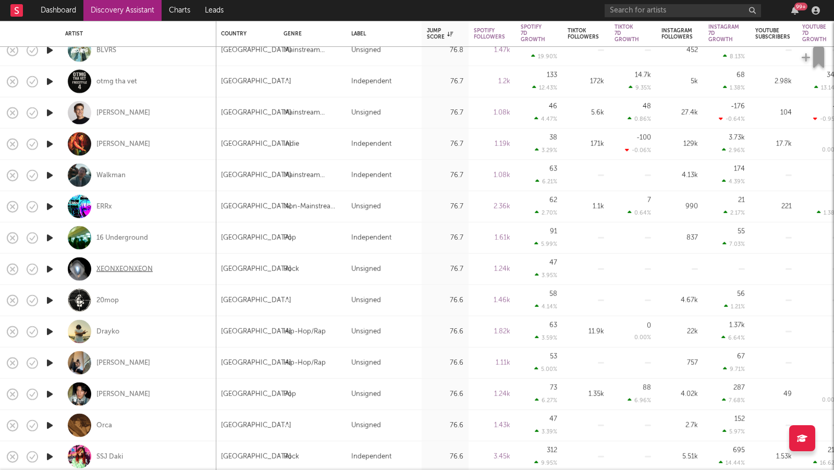
click at [143, 268] on div "XEONXEONXEON" at bounding box center [124, 268] width 56 height 9
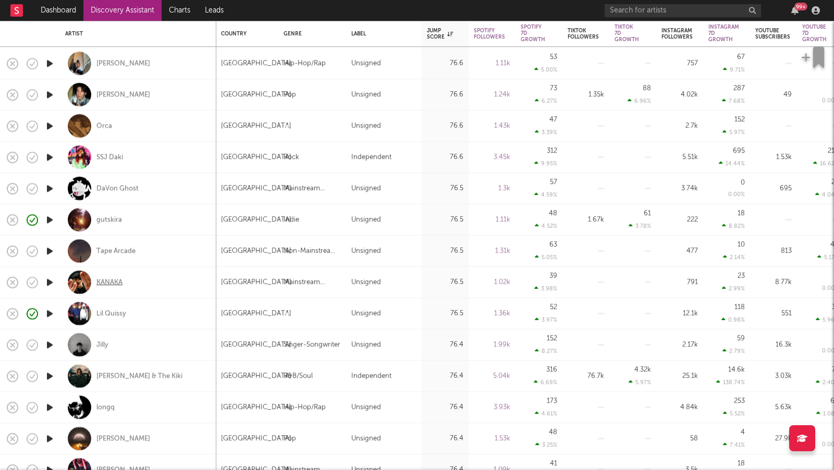
click at [111, 285] on div "KANAKA" at bounding box center [109, 282] width 26 height 9
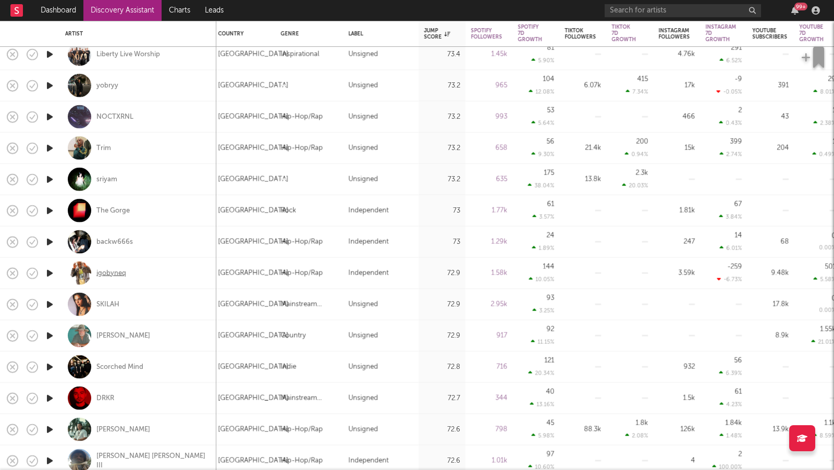
click at [109, 275] on div "igobyneq" at bounding box center [111, 272] width 30 height 9
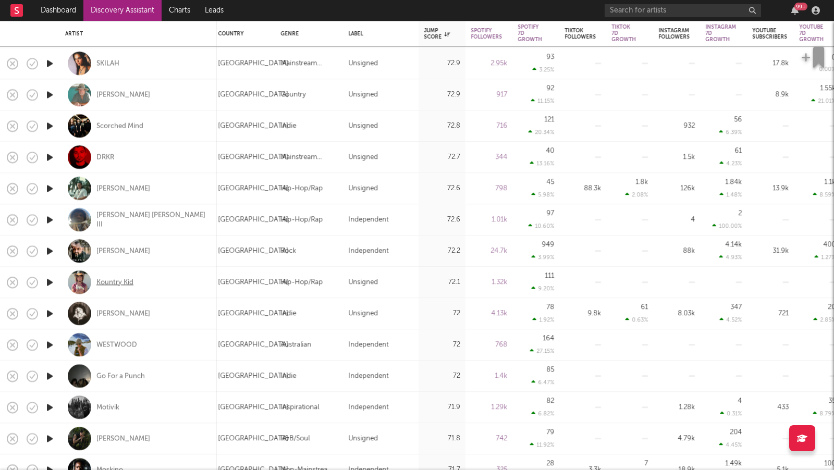
click at [118, 284] on div "Kountry Kid" at bounding box center [114, 282] width 37 height 9
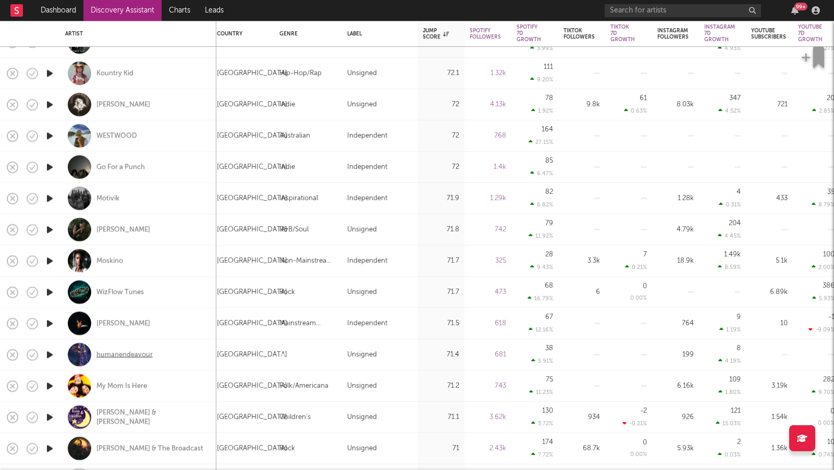
click at [128, 354] on div "humanendeavour" at bounding box center [124, 354] width 56 height 9
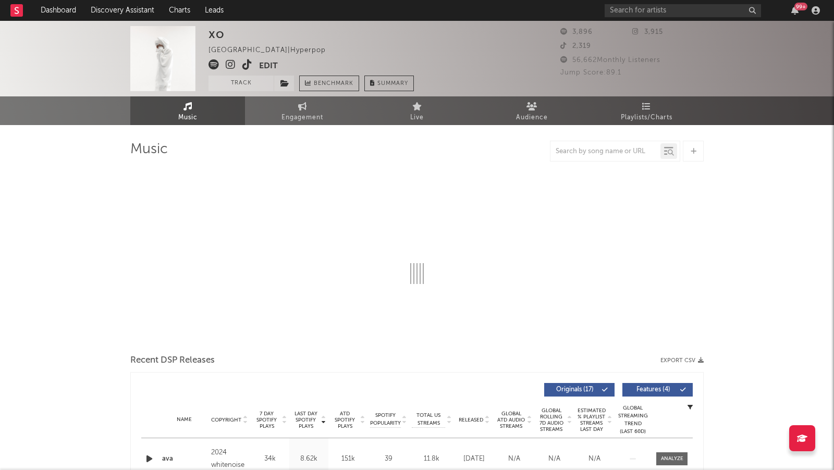
click at [215, 67] on icon at bounding box center [214, 64] width 10 height 10
click at [233, 60] on icon at bounding box center [231, 64] width 10 height 10
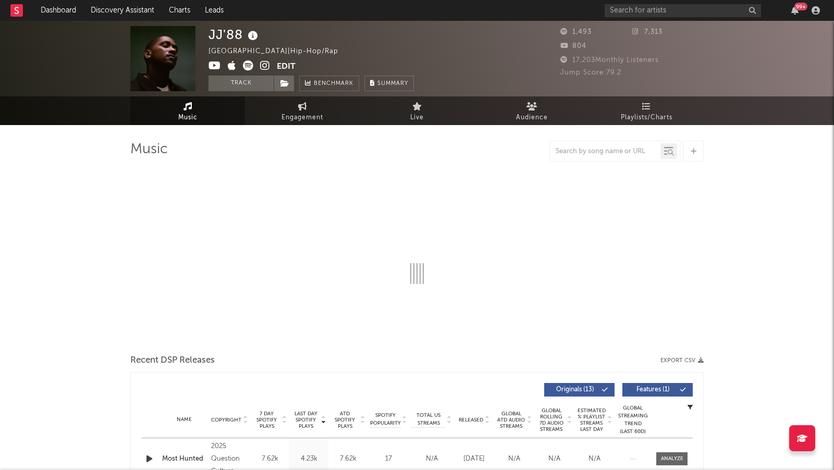
select select "1w"
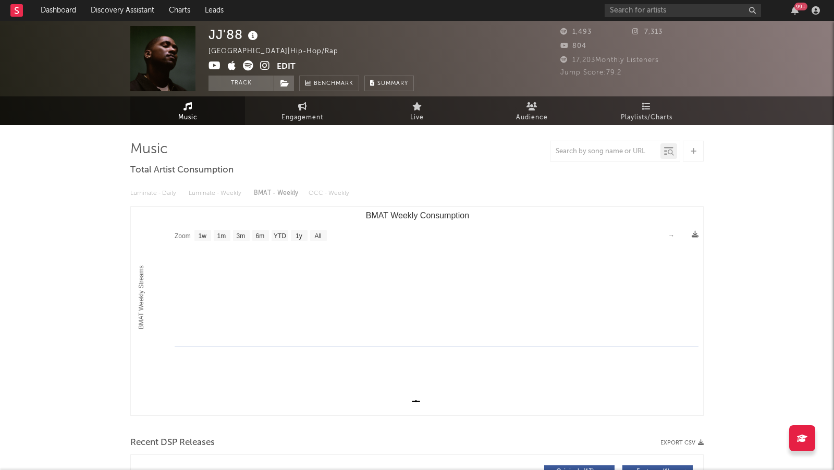
click at [267, 66] on icon at bounding box center [265, 65] width 10 height 10
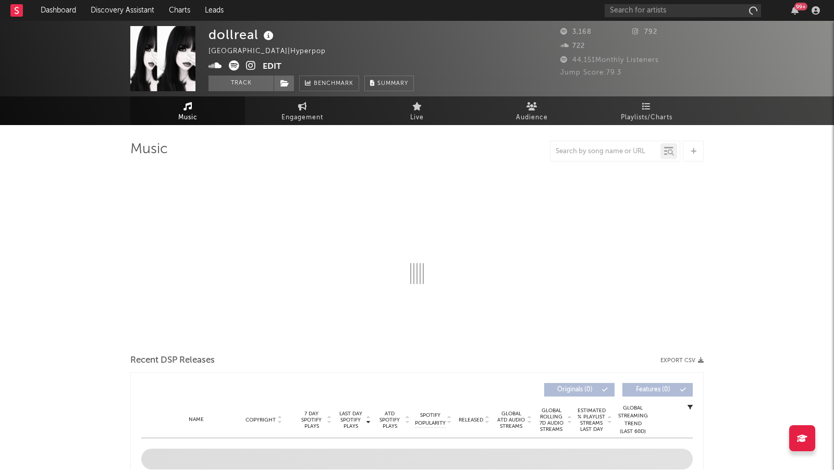
select select "1w"
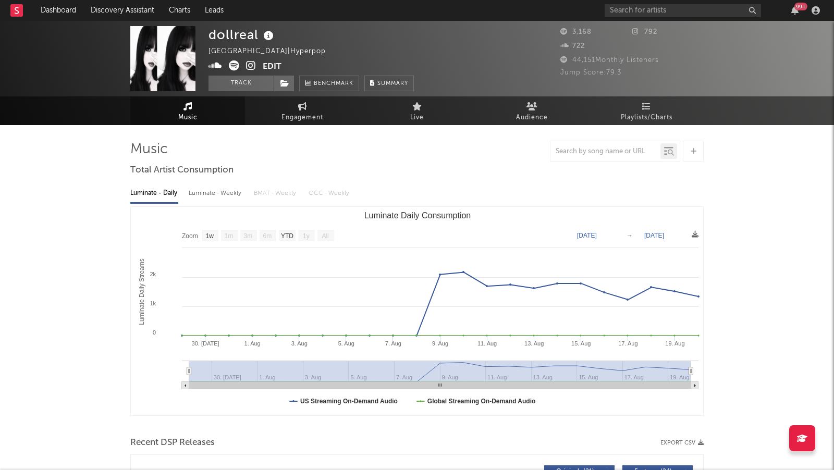
click at [251, 65] on icon at bounding box center [251, 65] width 10 height 10
click at [234, 64] on icon at bounding box center [234, 65] width 10 height 10
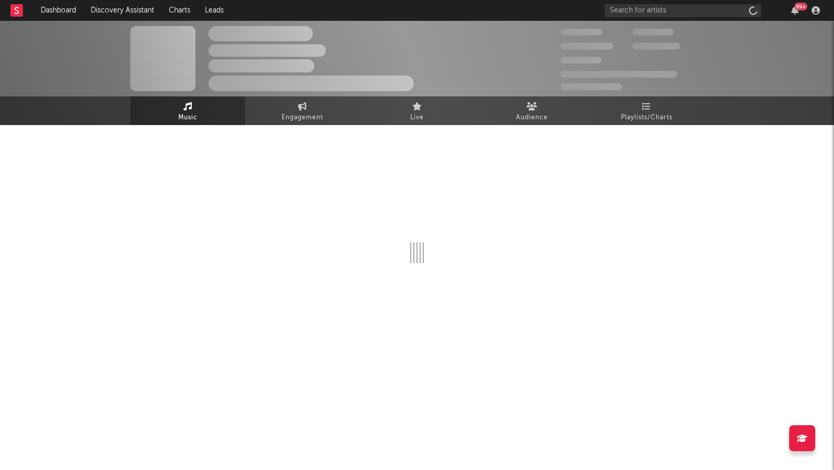
select select "1w"
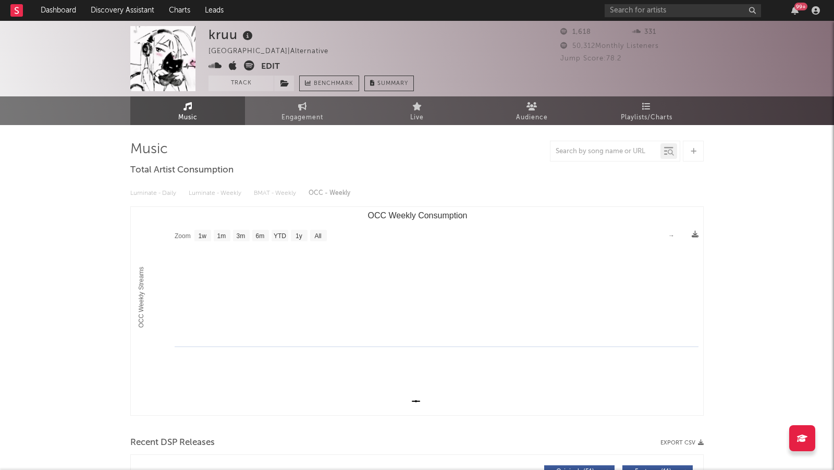
click at [216, 65] on icon at bounding box center [216, 65] width 14 height 10
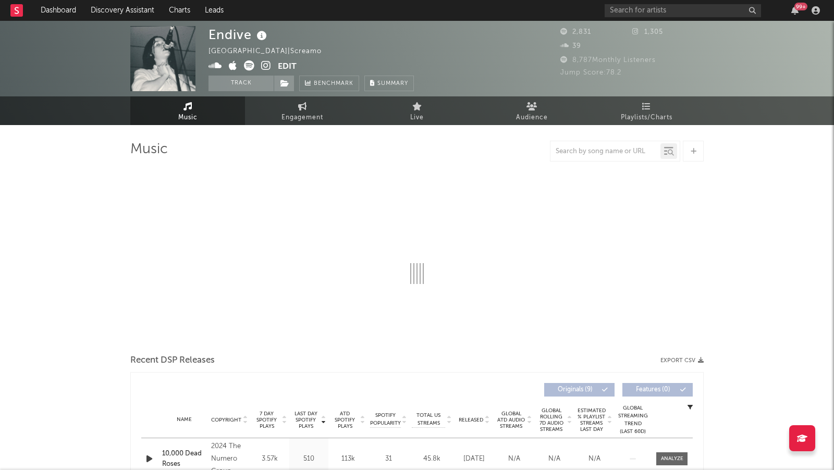
select select "1w"
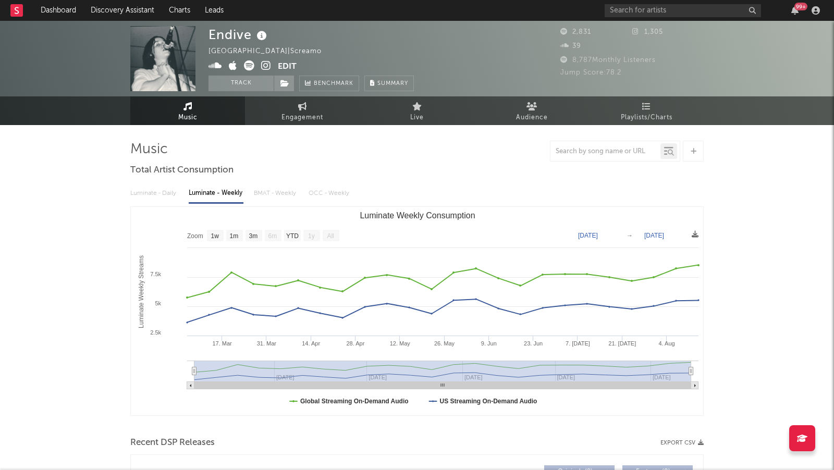
click at [266, 65] on icon at bounding box center [266, 65] width 10 height 10
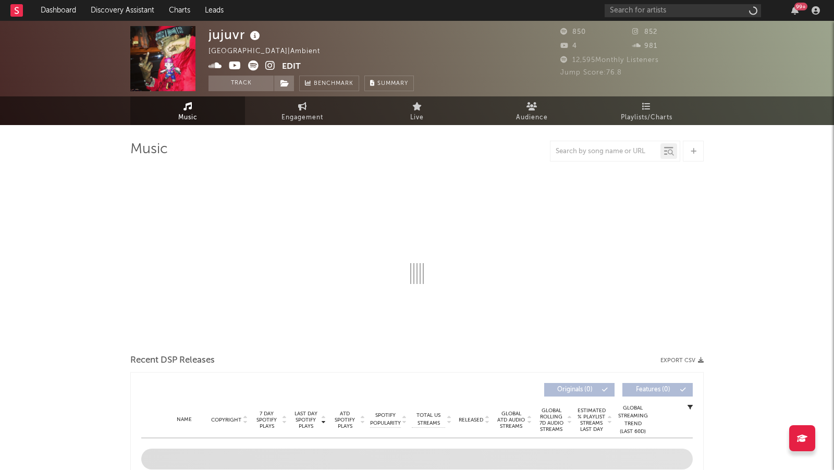
select select "1w"
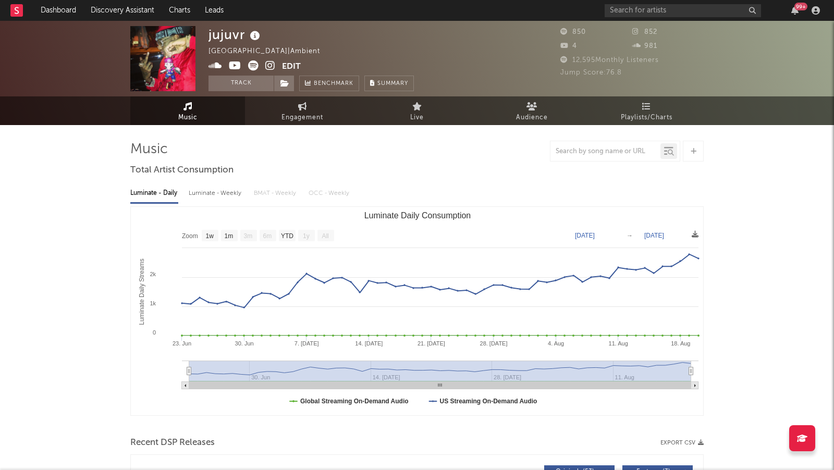
click at [270, 63] on icon at bounding box center [270, 65] width 10 height 10
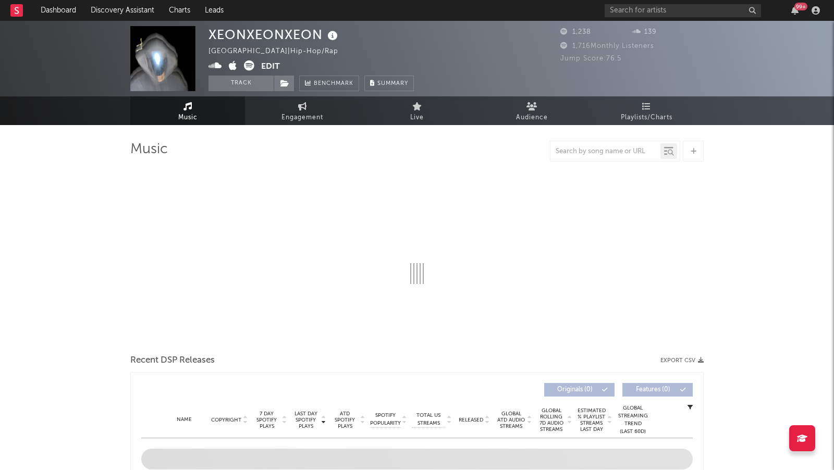
select select "1w"
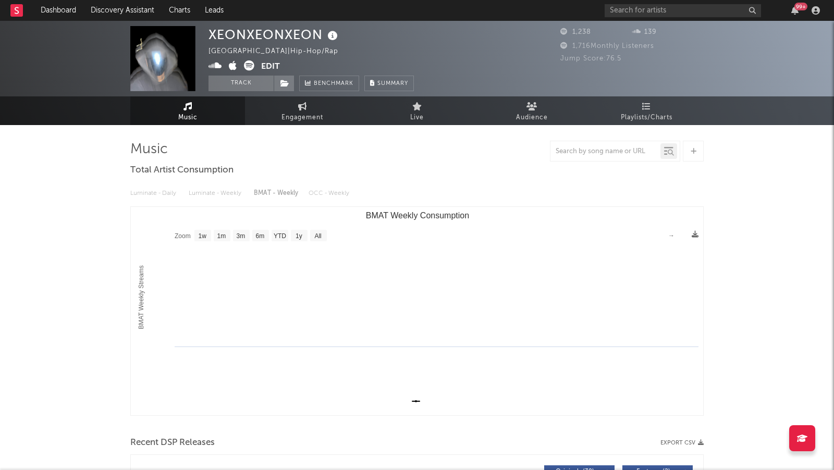
click at [212, 64] on icon at bounding box center [216, 65] width 14 height 10
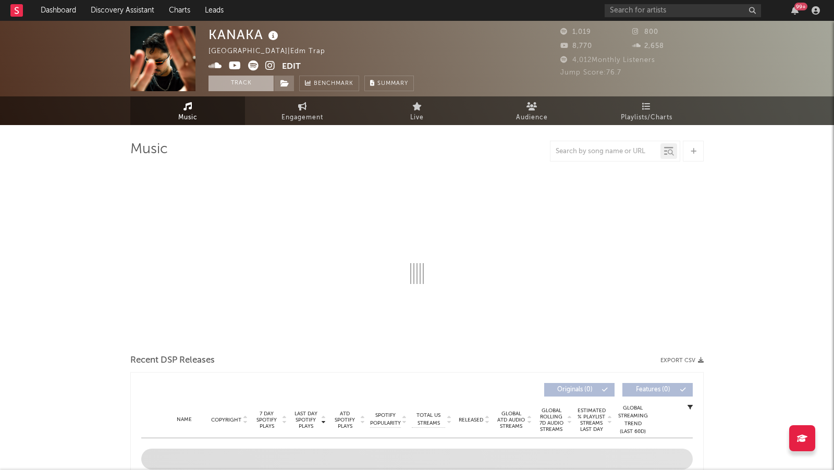
select select "1w"
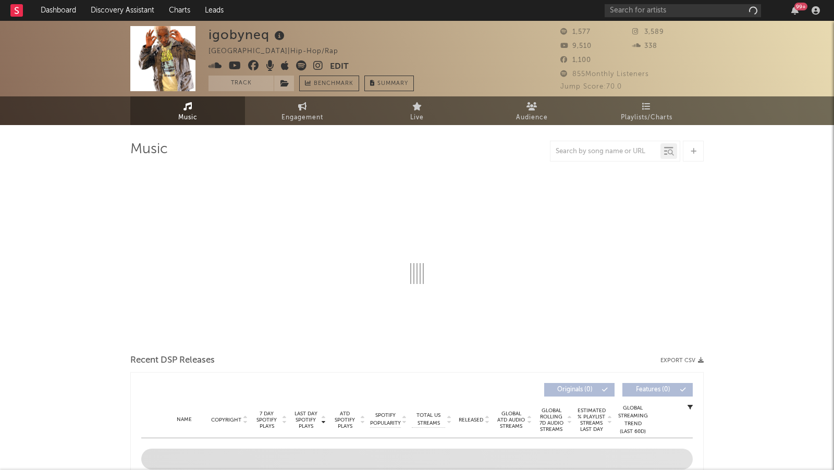
select select "1w"
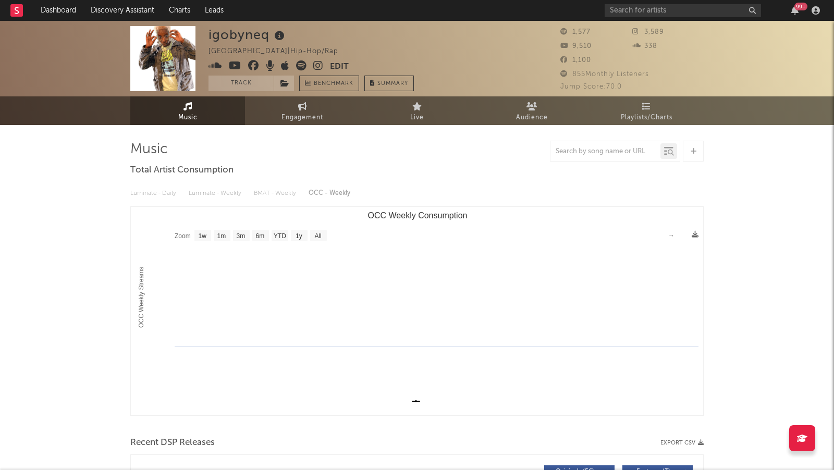
click at [315, 62] on icon at bounding box center [318, 65] width 10 height 10
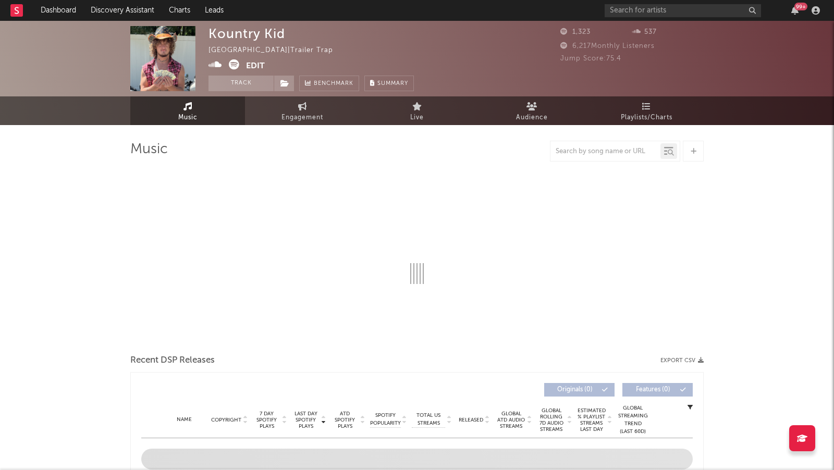
select select "1w"
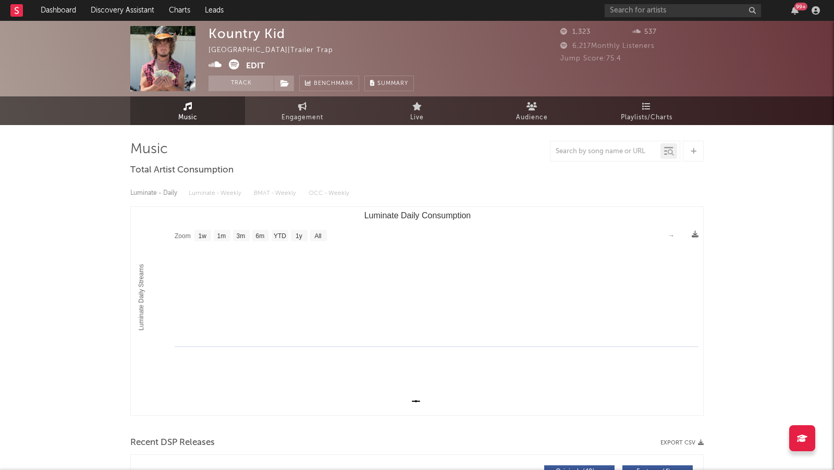
click at [214, 66] on icon at bounding box center [216, 64] width 14 height 10
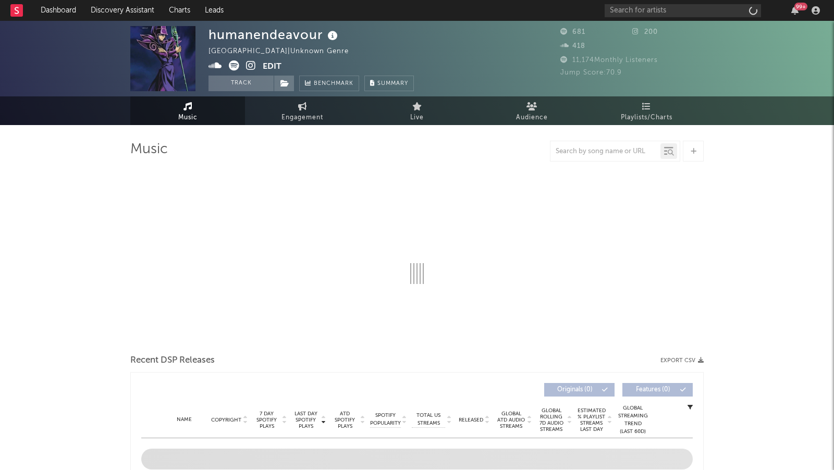
select select "1w"
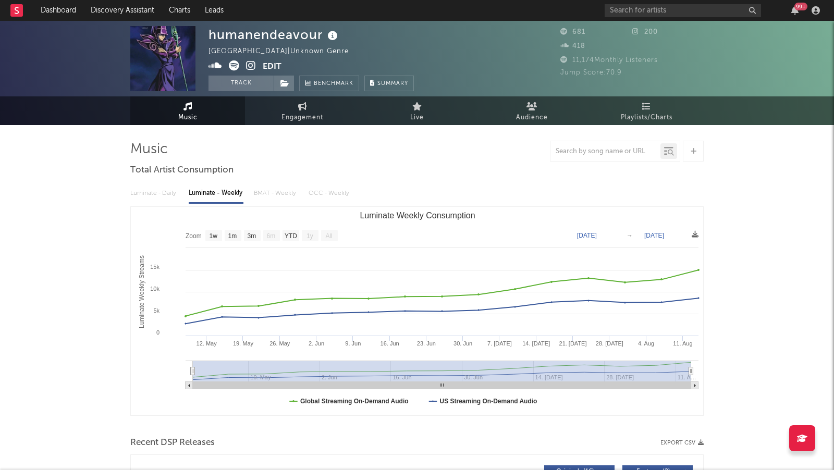
click at [250, 64] on icon at bounding box center [251, 65] width 10 height 10
